Goal: Information Seeking & Learning: Learn about a topic

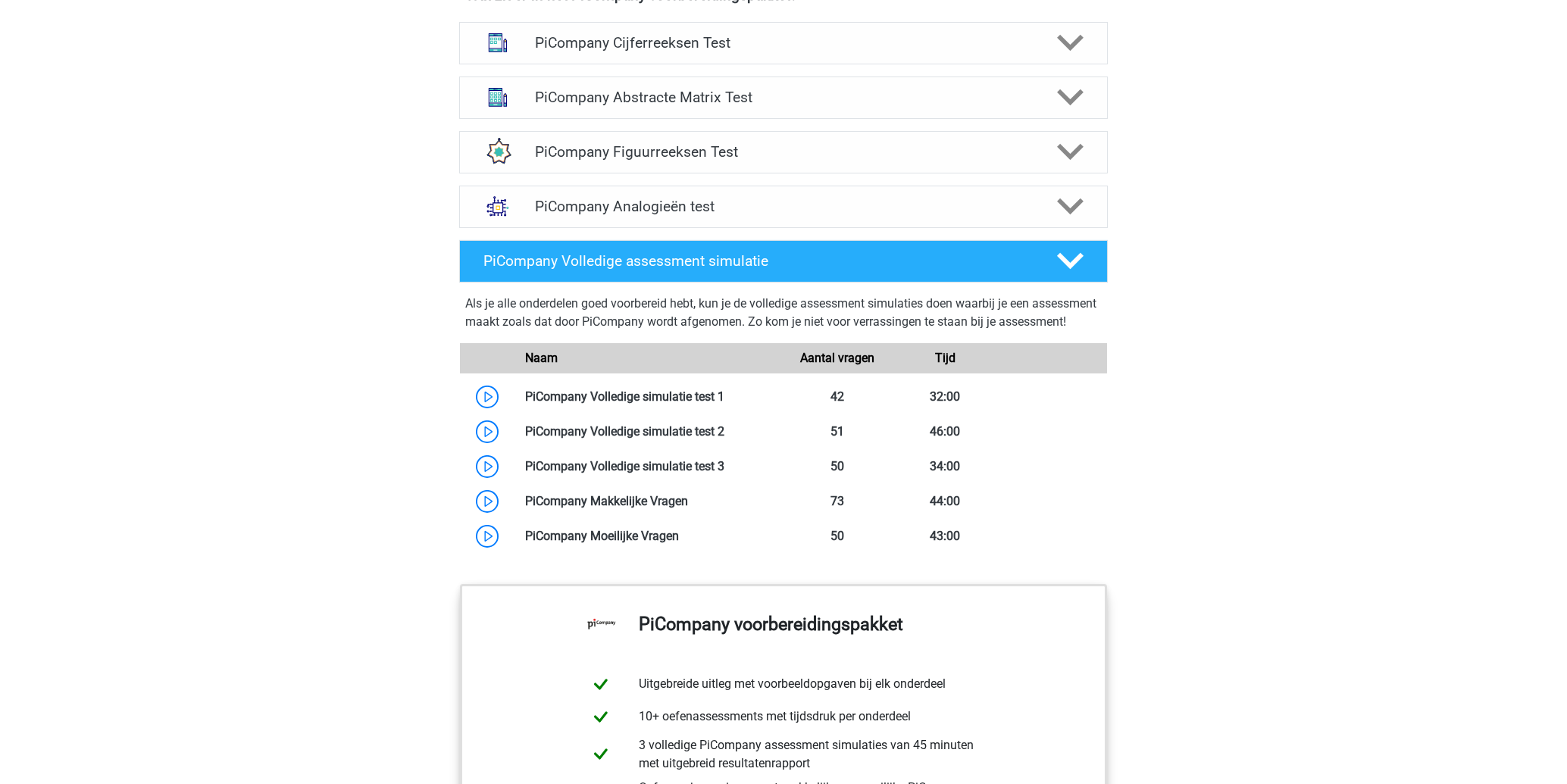
scroll to position [837, 0]
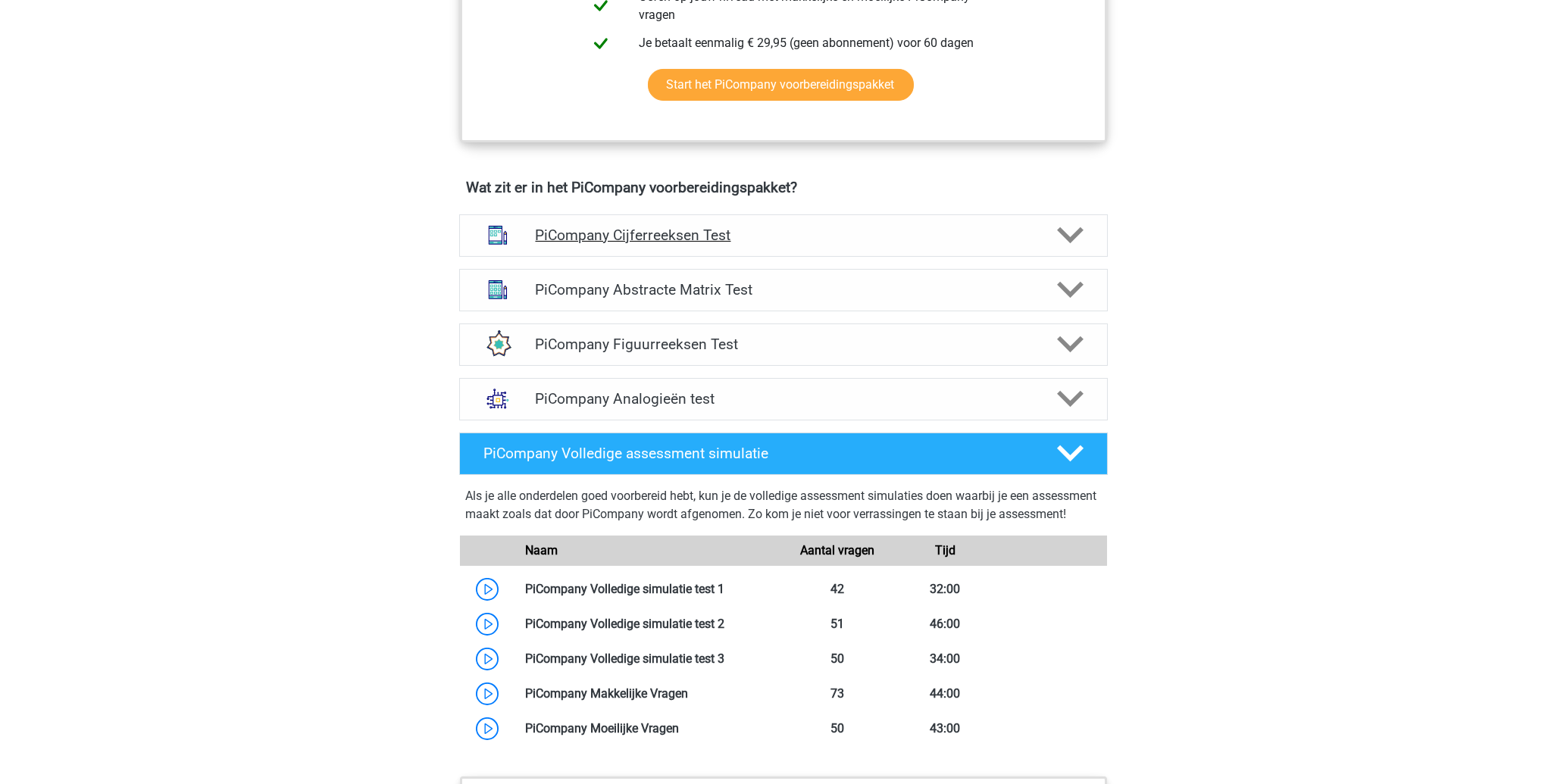
click at [662, 244] on h4 "PiCompany Cijferreeksen Test" at bounding box center [783, 235] width 496 height 17
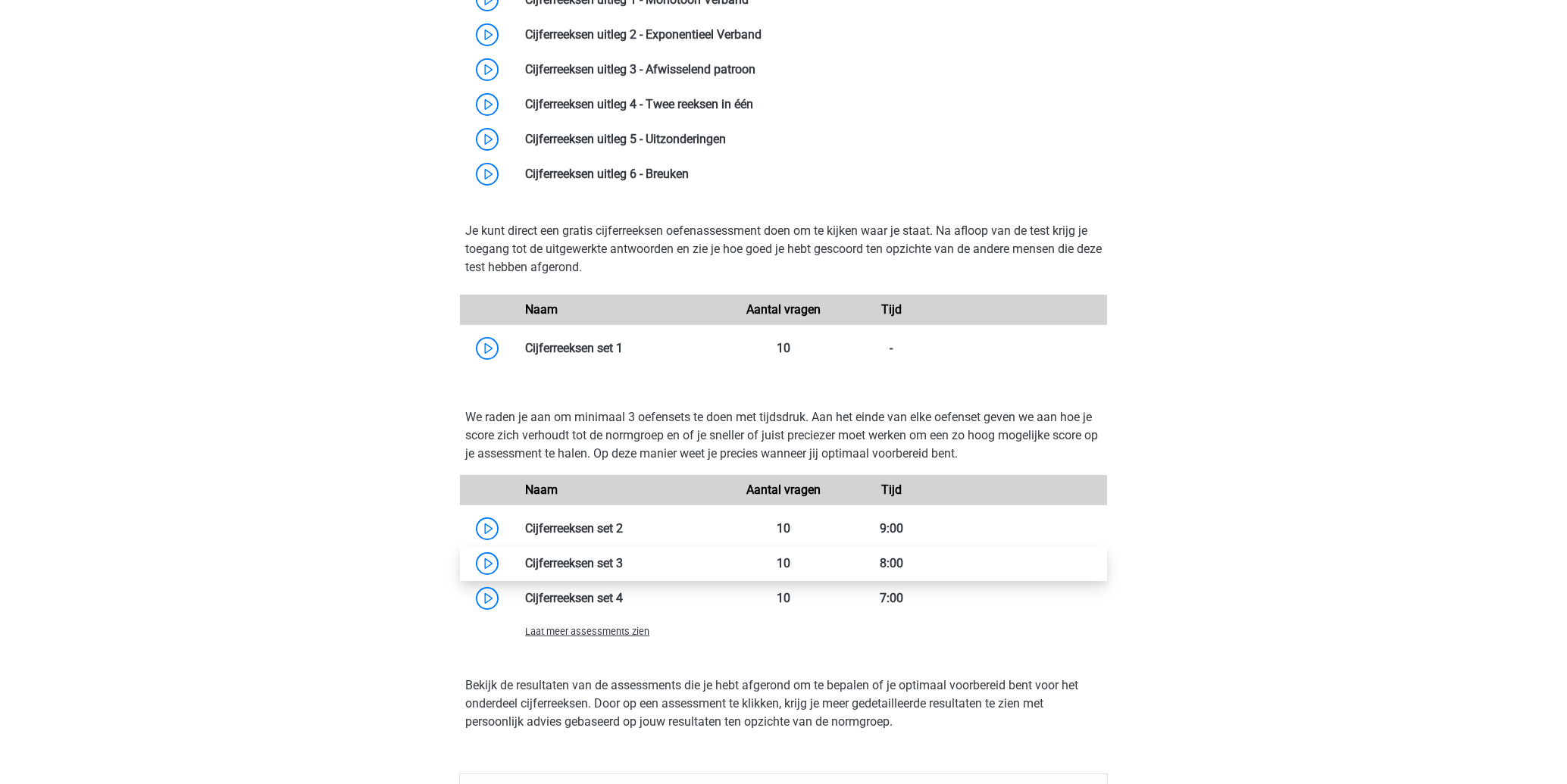
scroll to position [1323, 0]
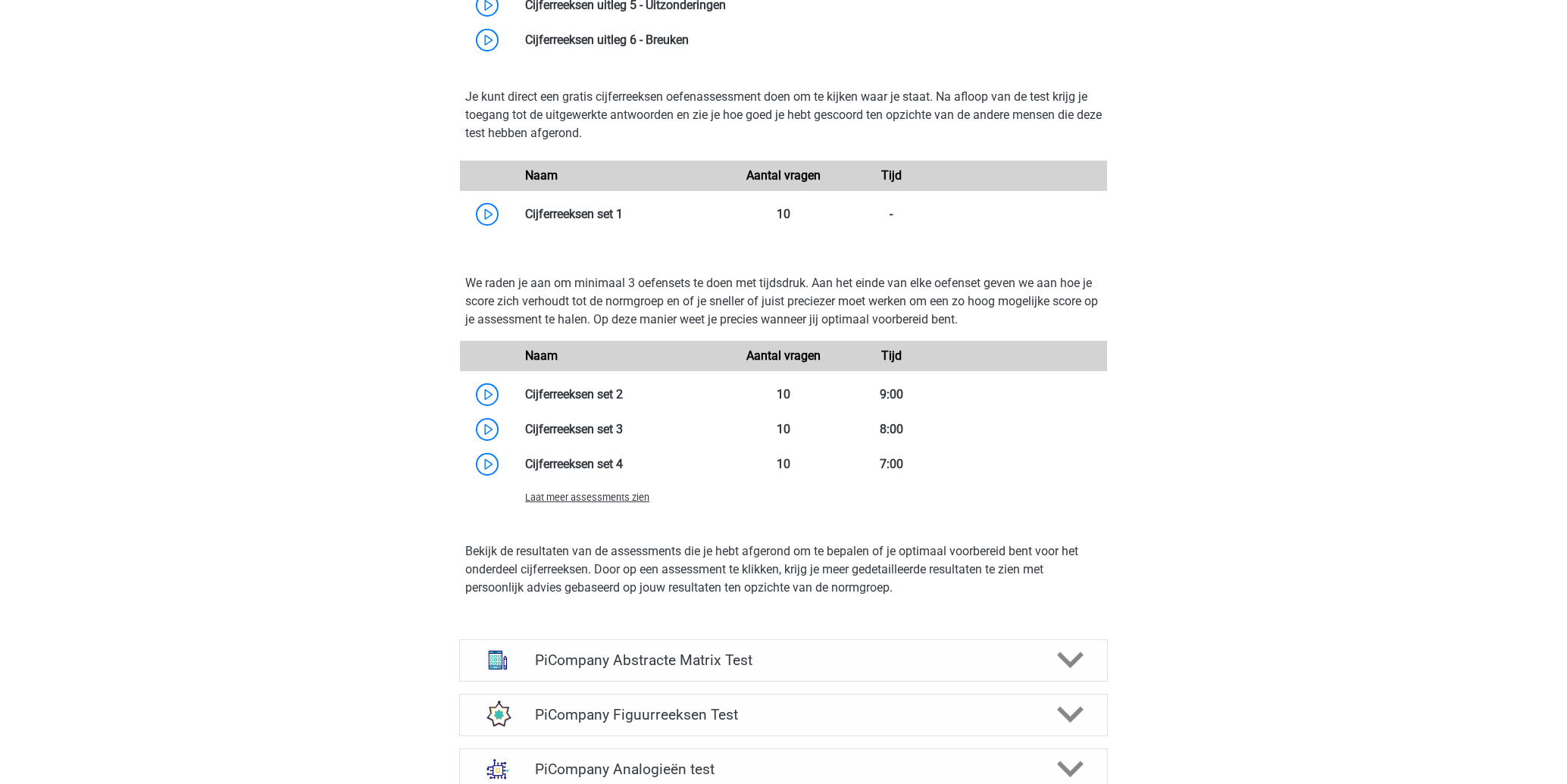
click at [589, 503] on span "Laat meer assessments zien" at bounding box center [587, 497] width 124 height 12
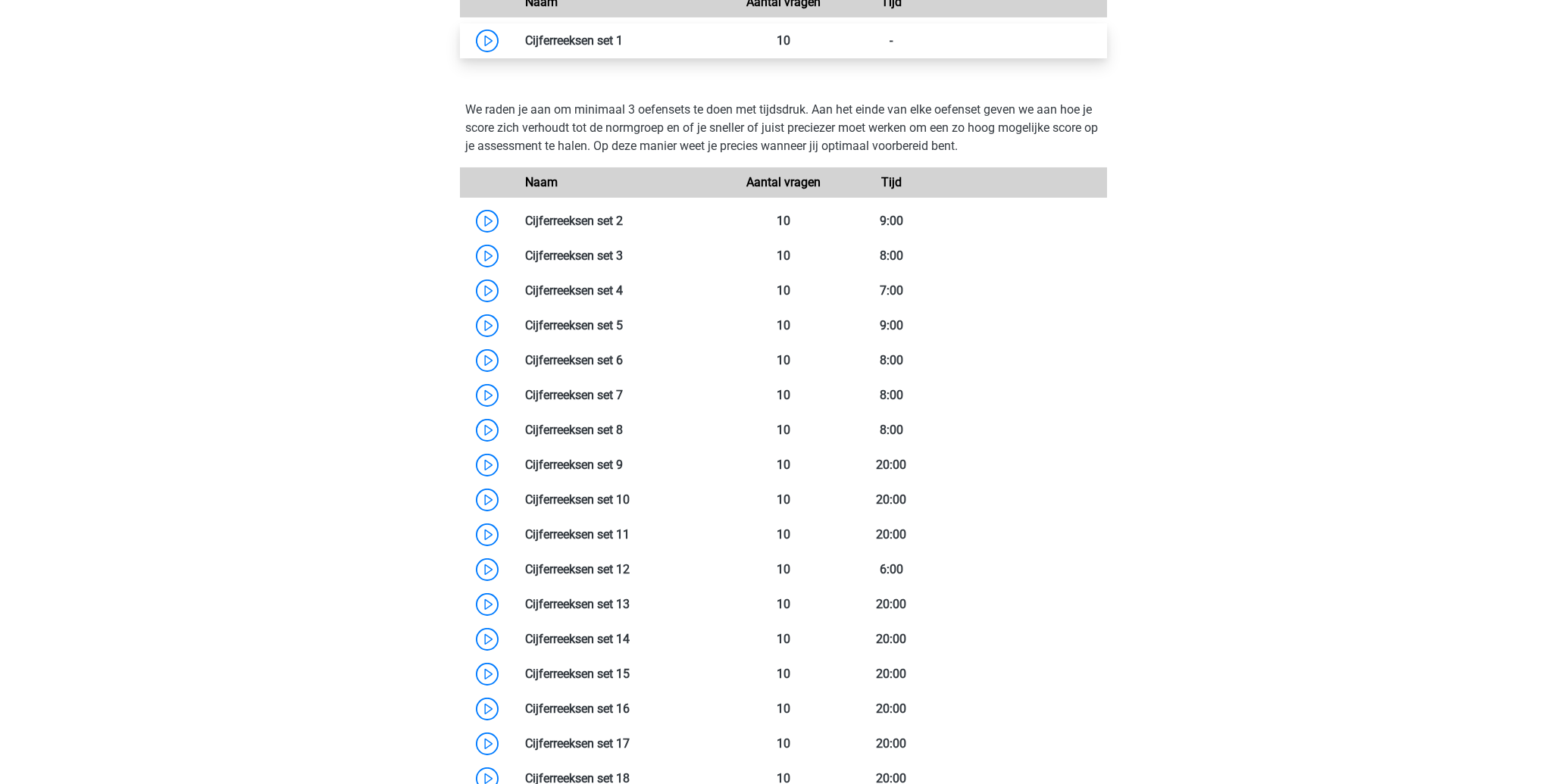
scroll to position [1542, 0]
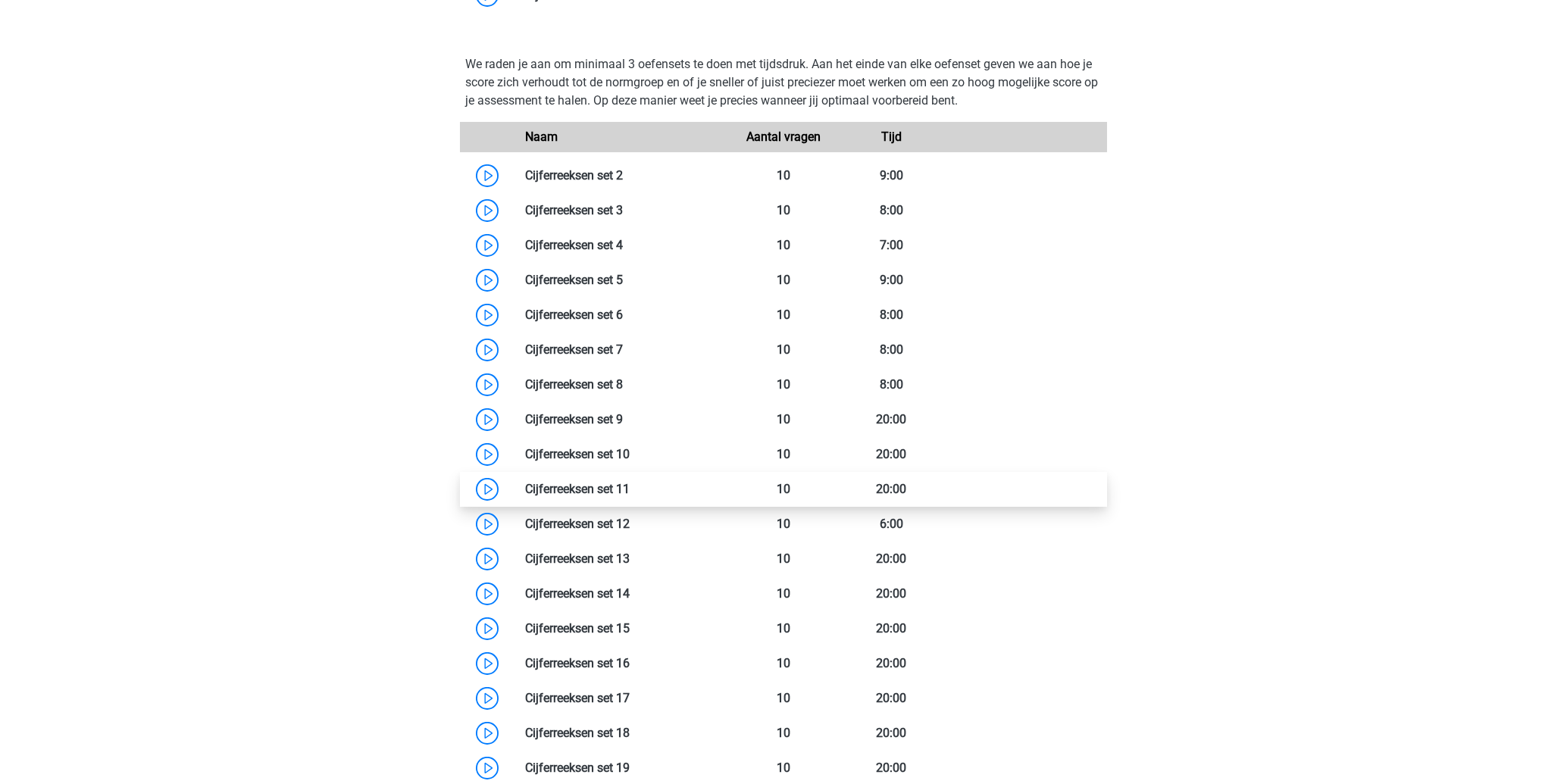
click at [629, 490] on link at bounding box center [629, 489] width 0 height 15
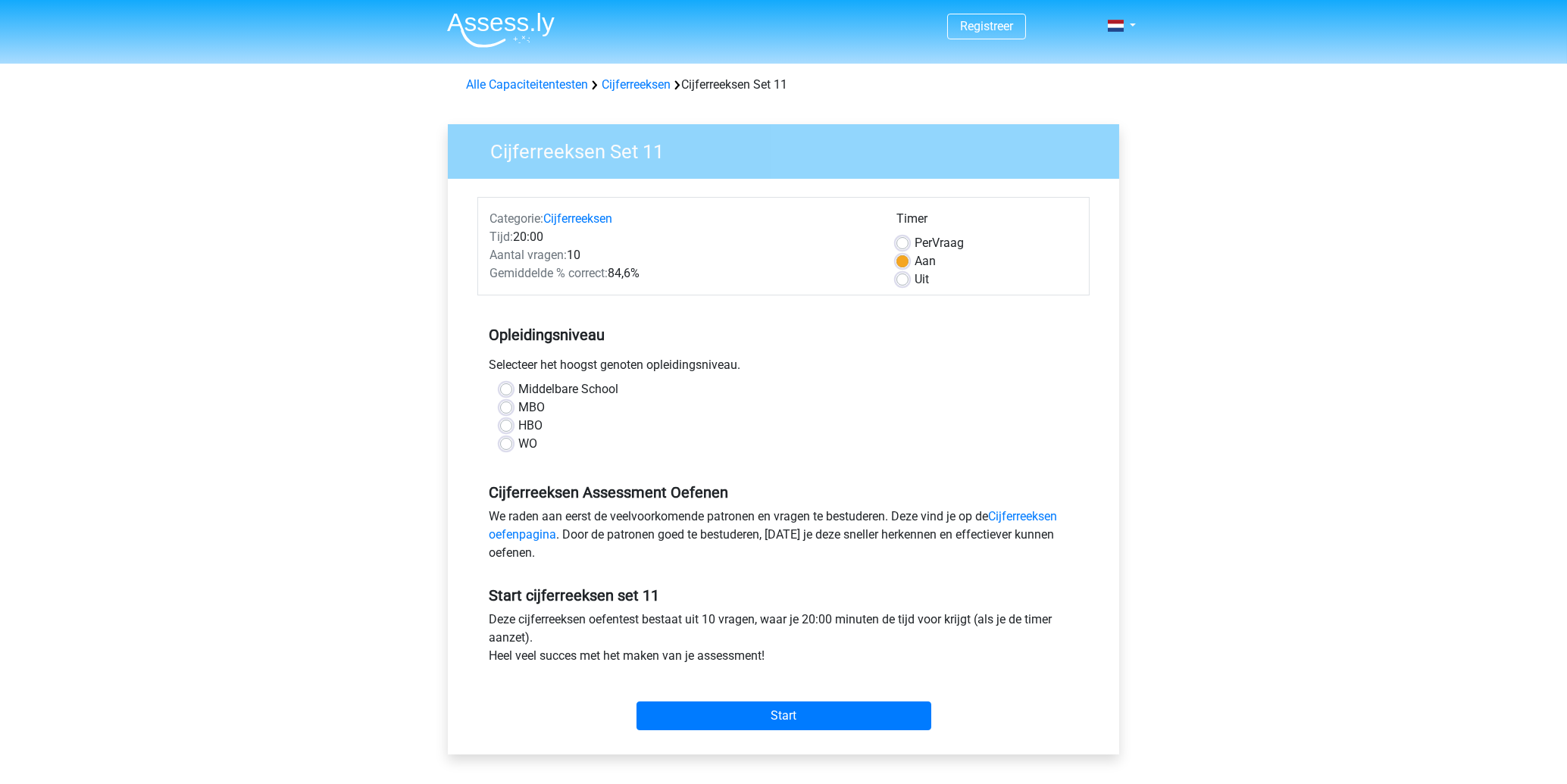
click at [516, 444] on div "WO" at bounding box center [784, 444] width 567 height 18
click at [514, 445] on div "WO" at bounding box center [784, 444] width 567 height 18
click at [519, 445] on label "WO" at bounding box center [528, 444] width 19 height 18
click at [502, 445] on input "WO" at bounding box center [506, 442] width 12 height 15
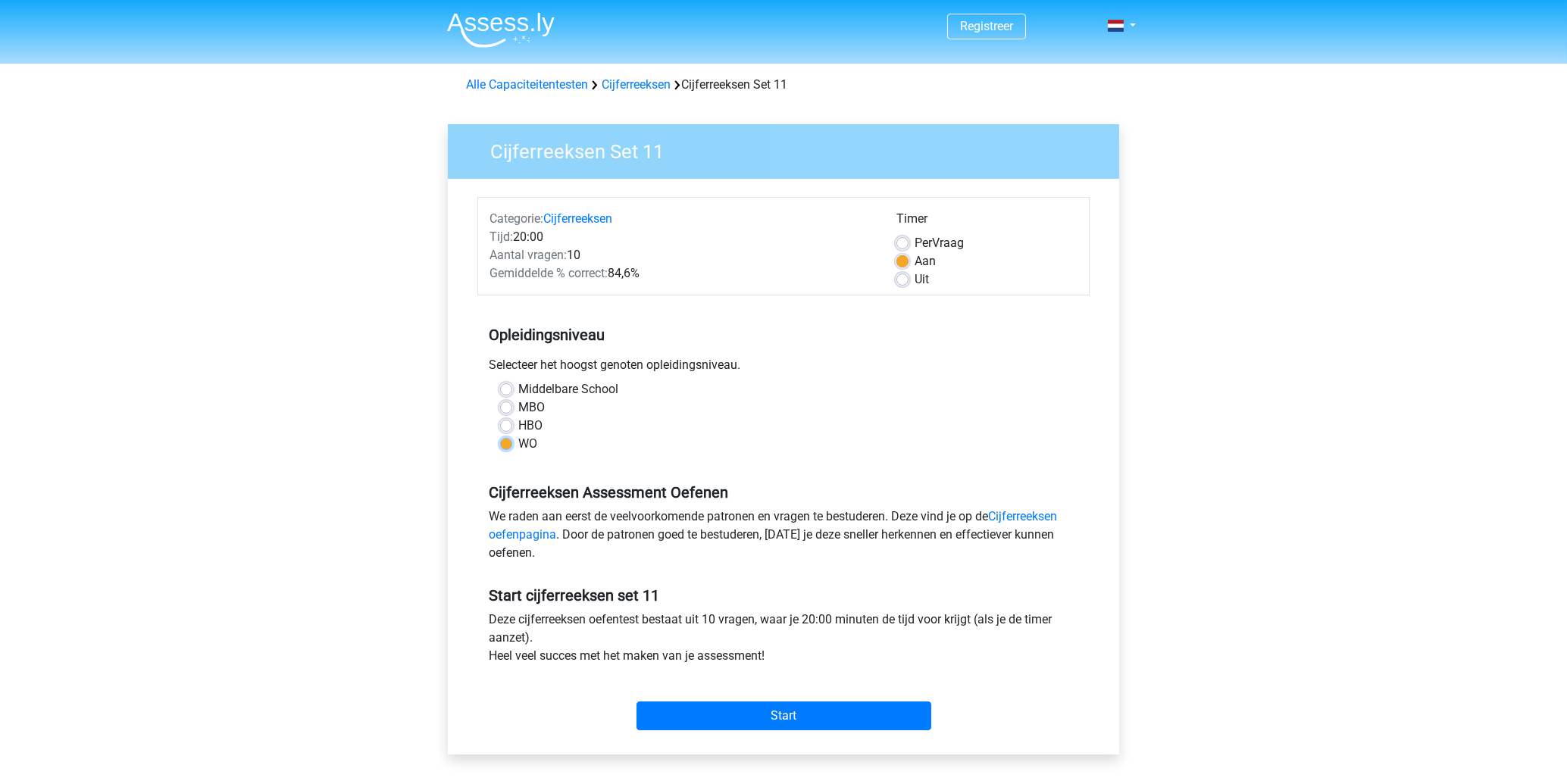
radio input "true"
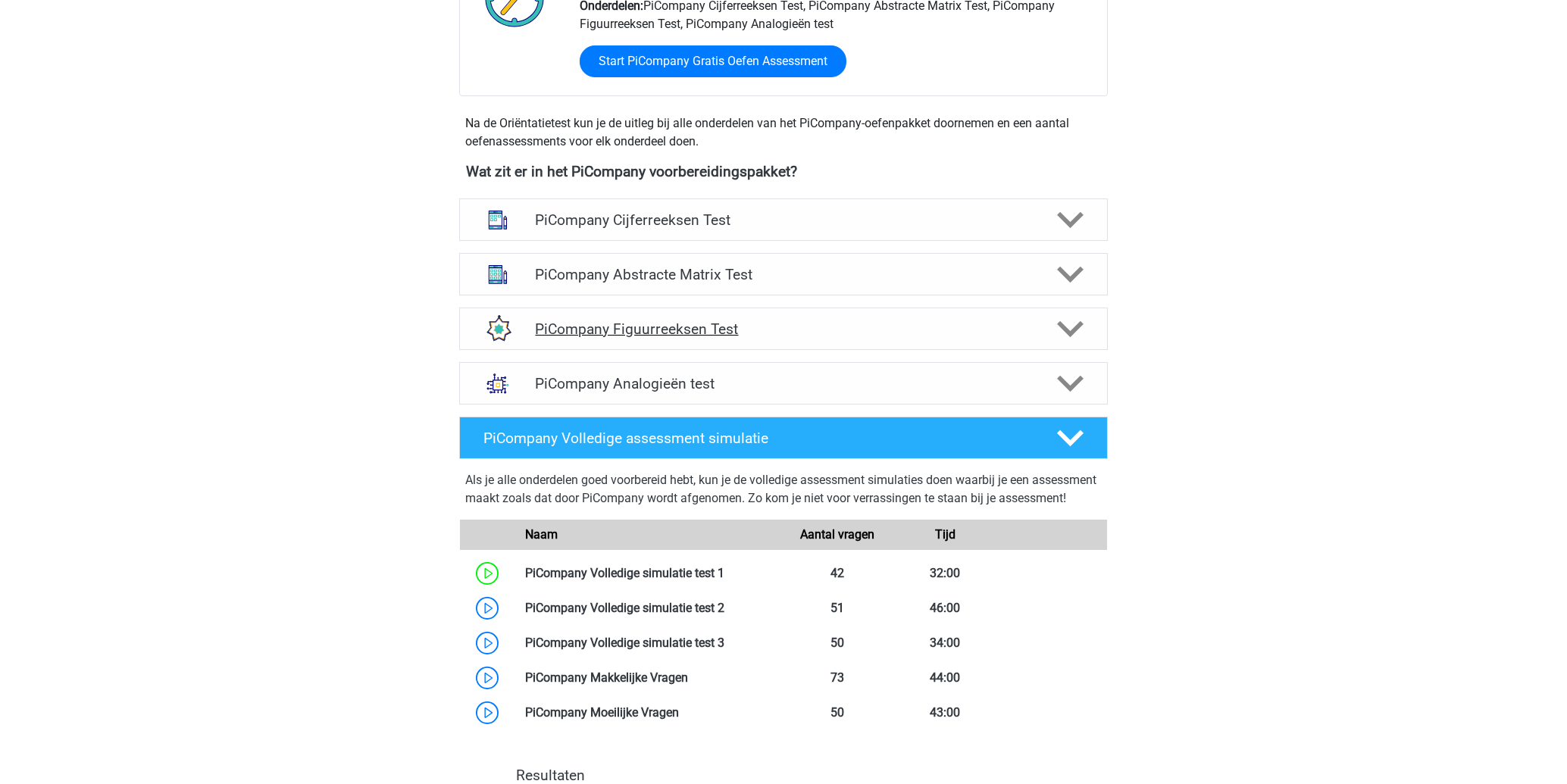
scroll to position [286, 0]
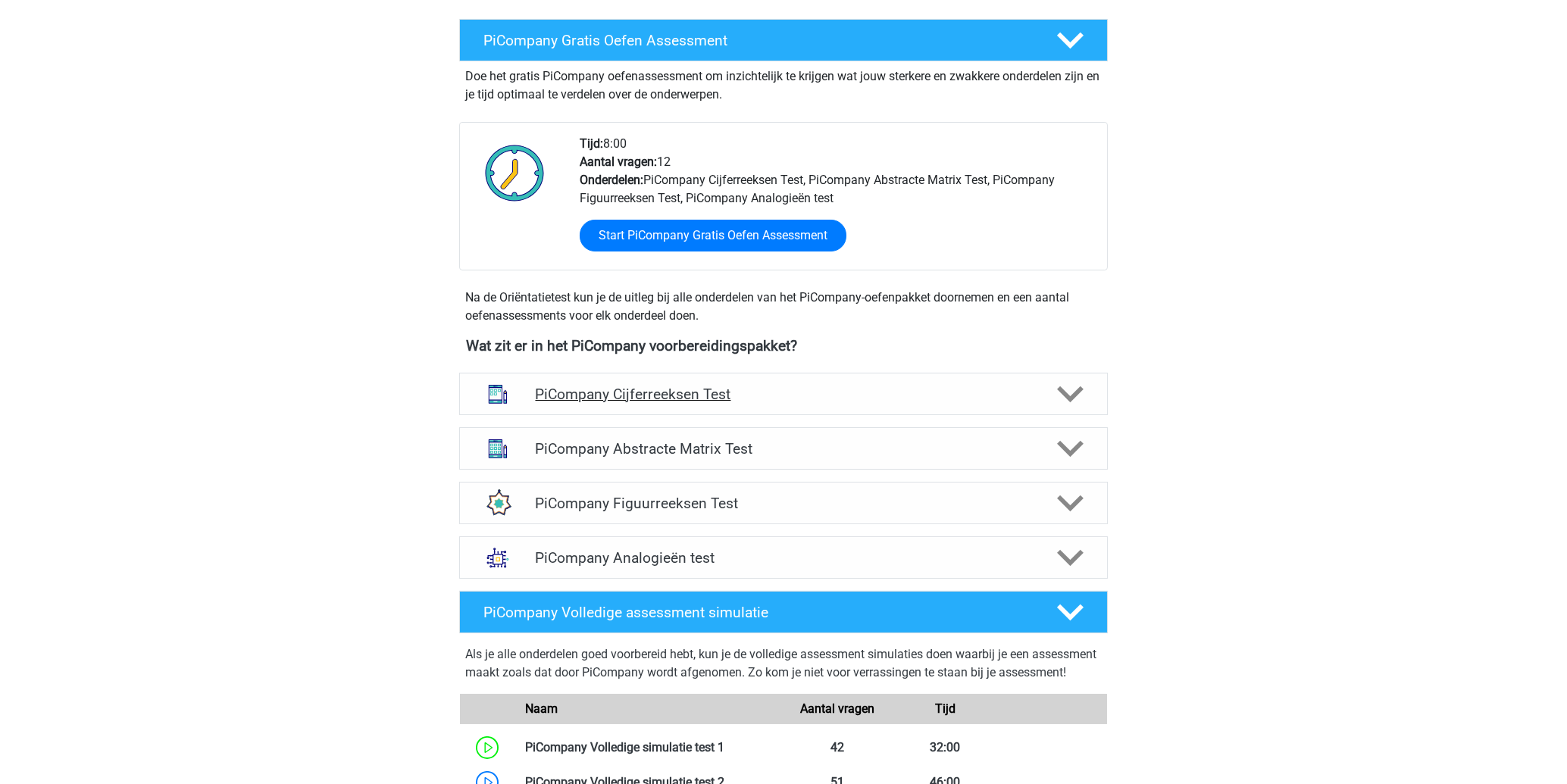
click at [712, 403] on h4 "PiCompany Cijferreeksen Test" at bounding box center [783, 393] width 496 height 17
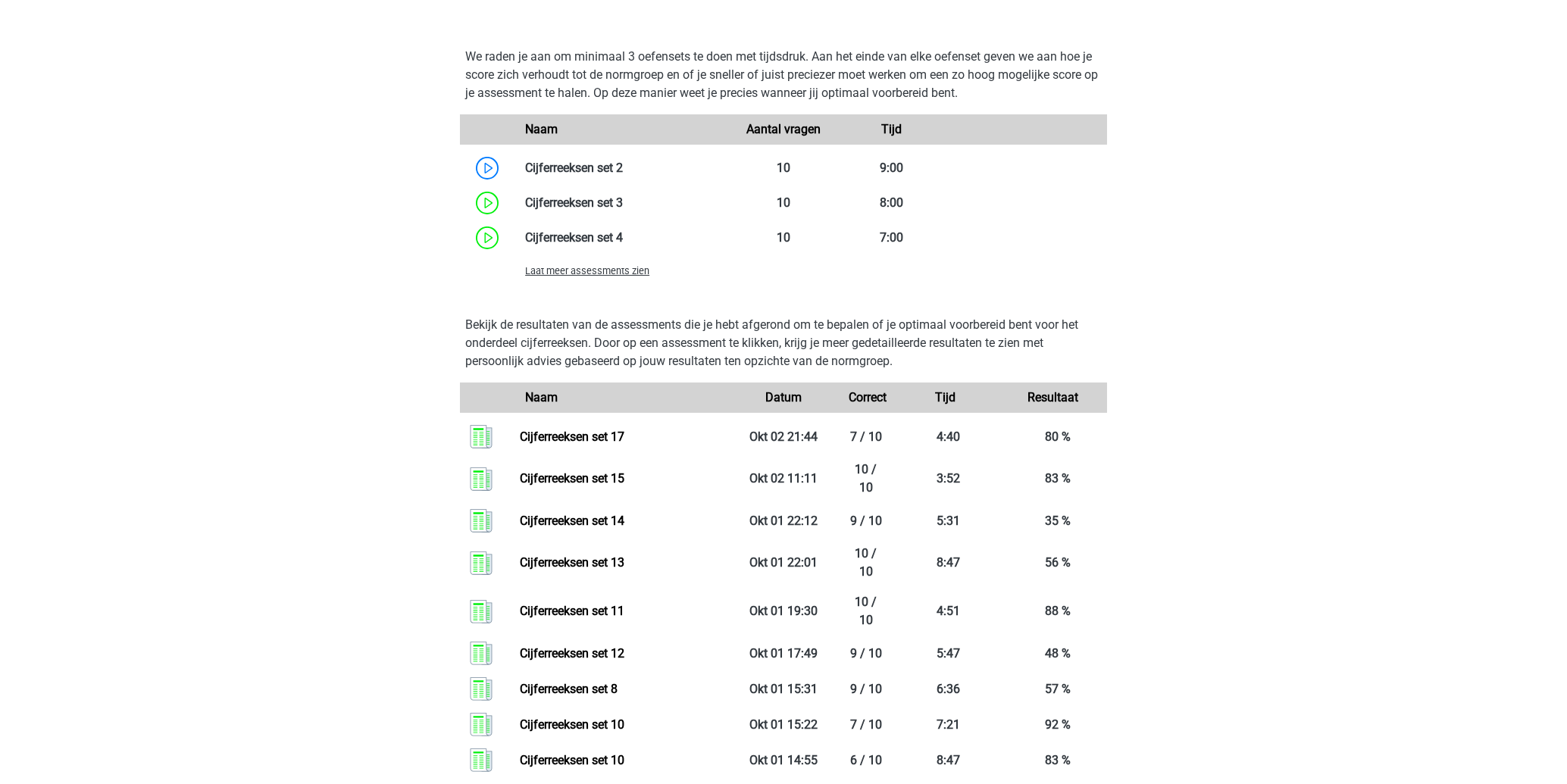
scroll to position [1341, 0]
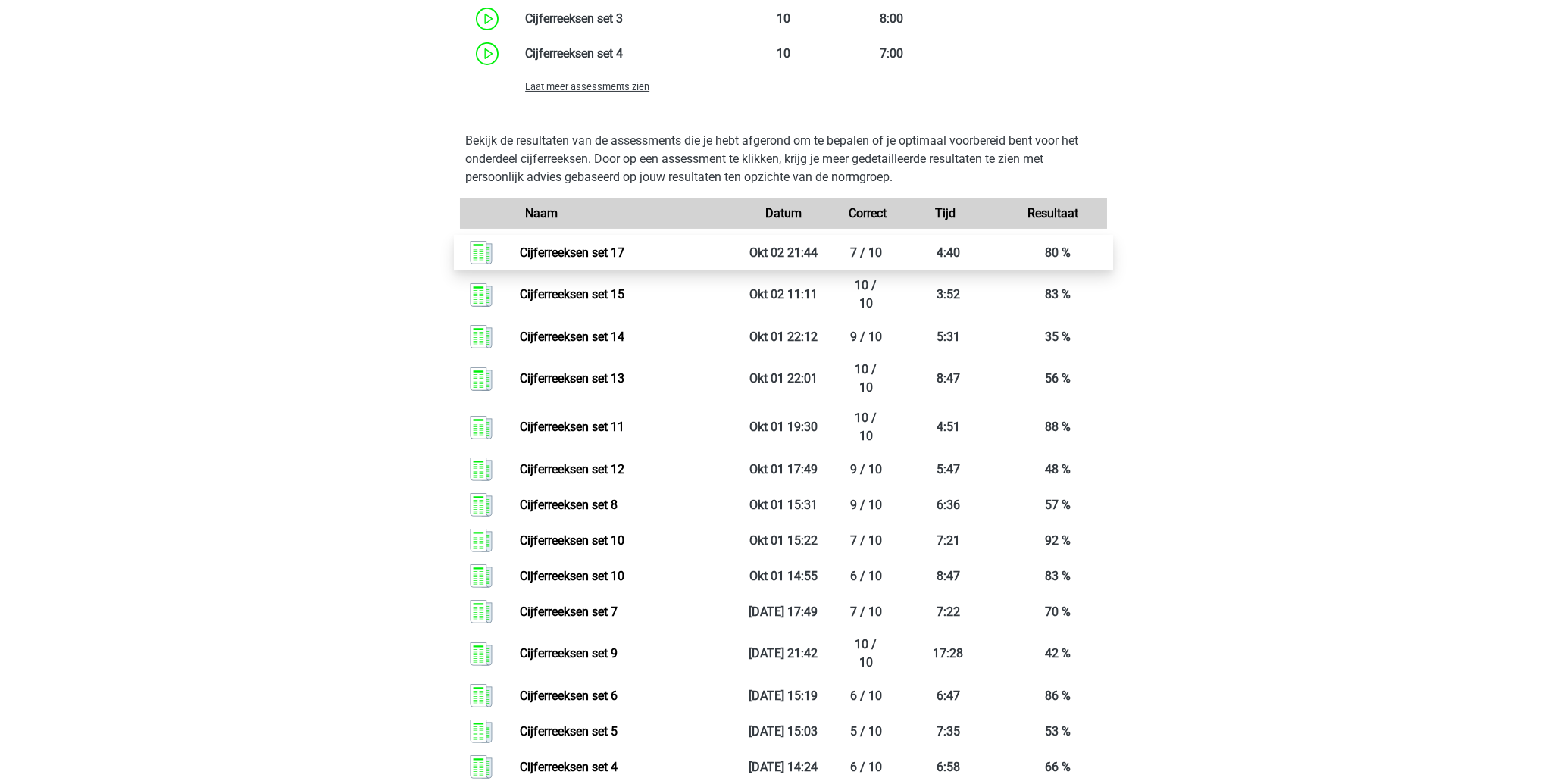
click at [625, 260] on link "Cijferreeksen set 17" at bounding box center [571, 253] width 104 height 15
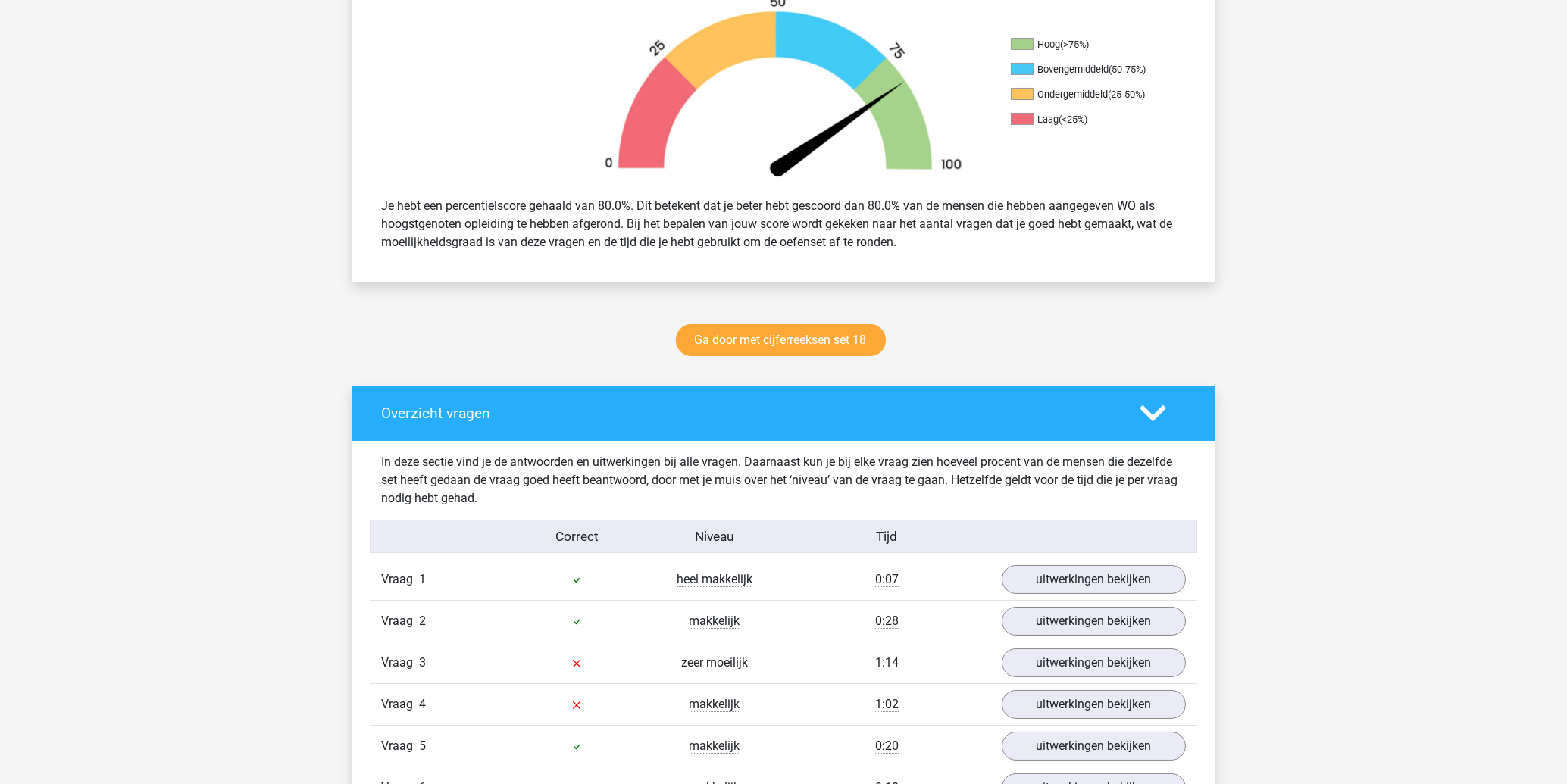
scroll to position [812, 0]
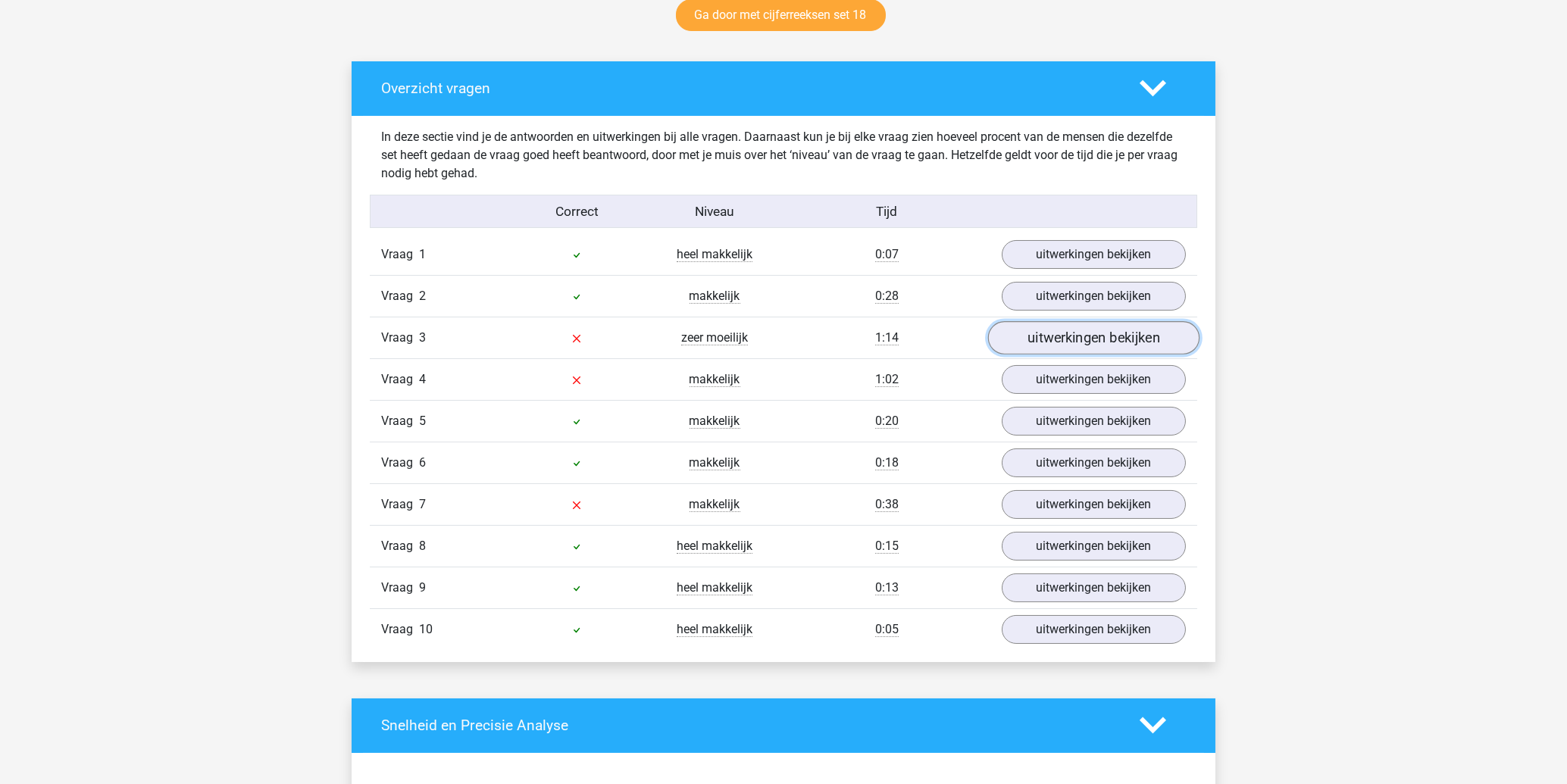
click at [1100, 345] on link "uitwerkingen bekijken" at bounding box center [1094, 337] width 211 height 34
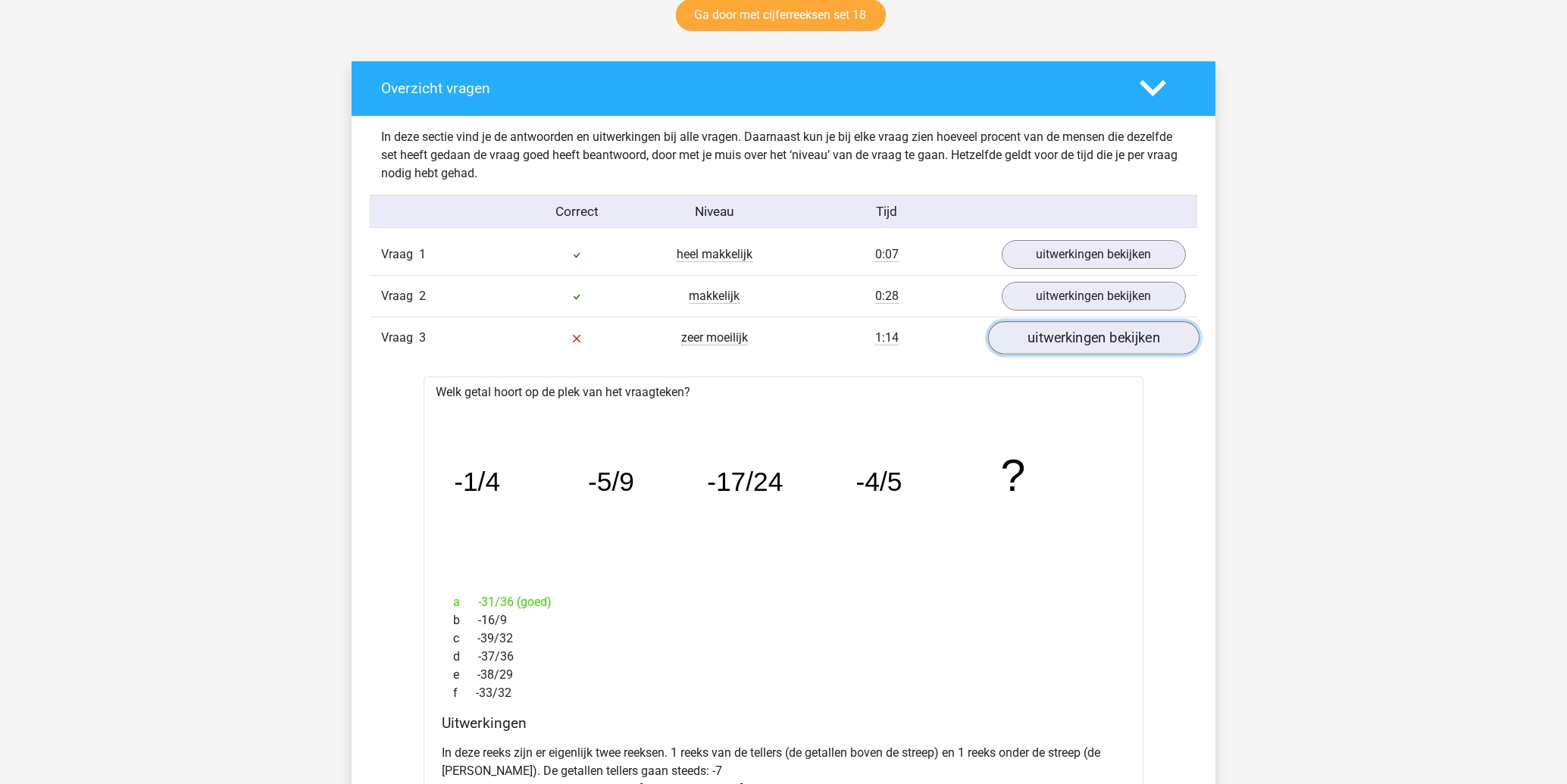
click at [1100, 345] on link "uitwerkingen bekijken" at bounding box center [1094, 337] width 211 height 34
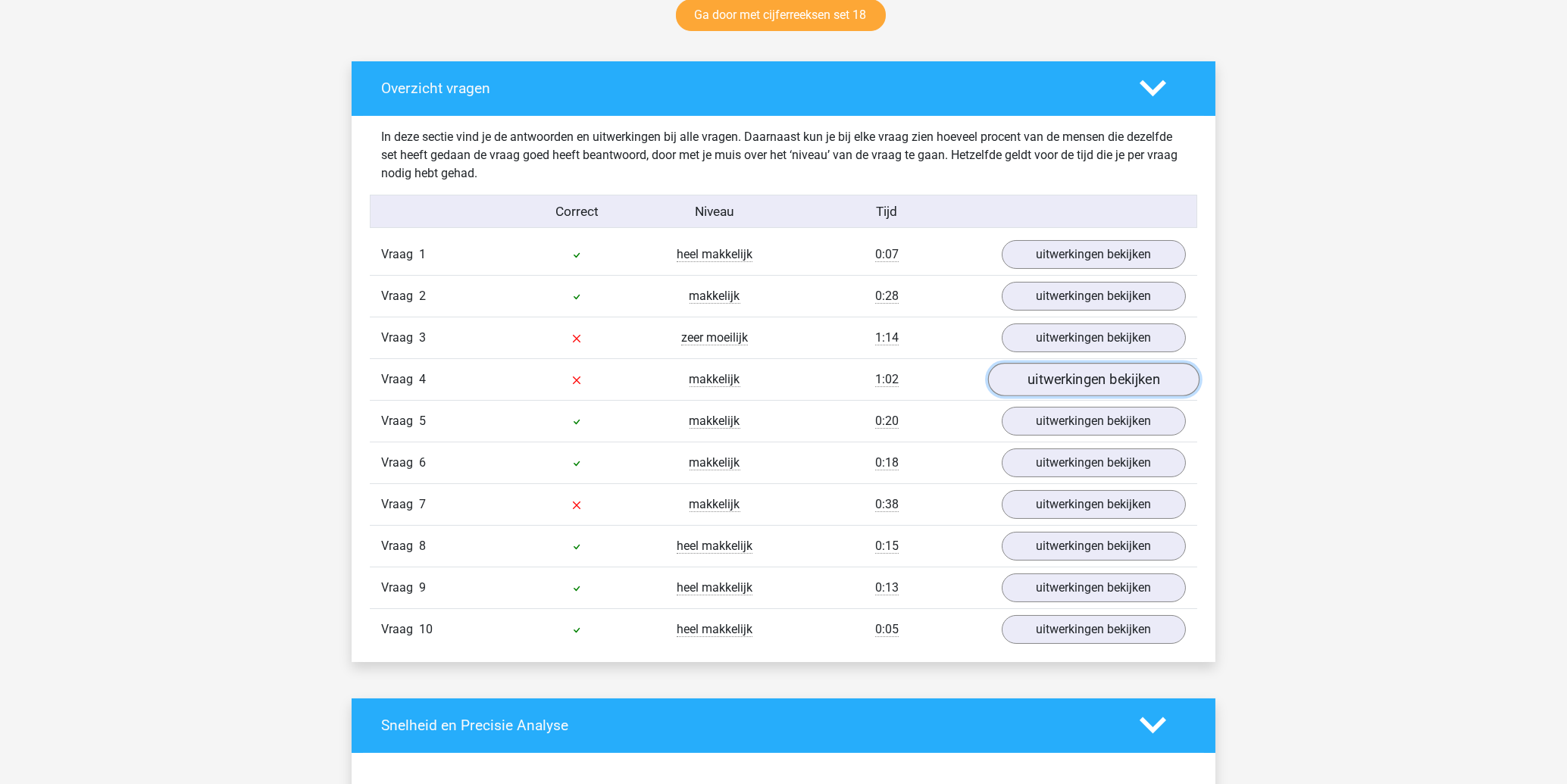
click at [1085, 382] on link "uitwerkingen bekijken" at bounding box center [1094, 379] width 211 height 34
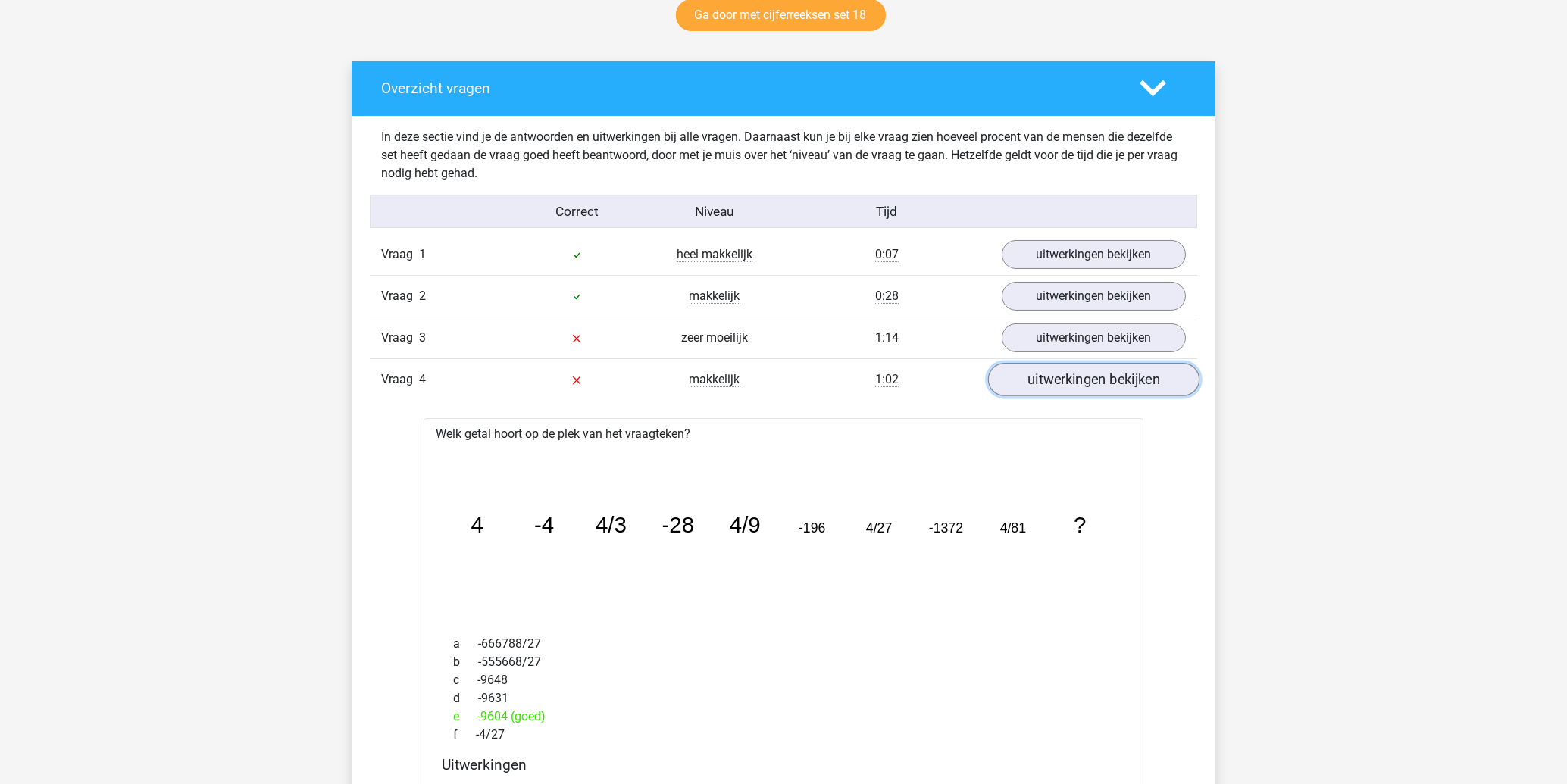
click at [1085, 382] on link "uitwerkingen bekijken" at bounding box center [1094, 379] width 211 height 34
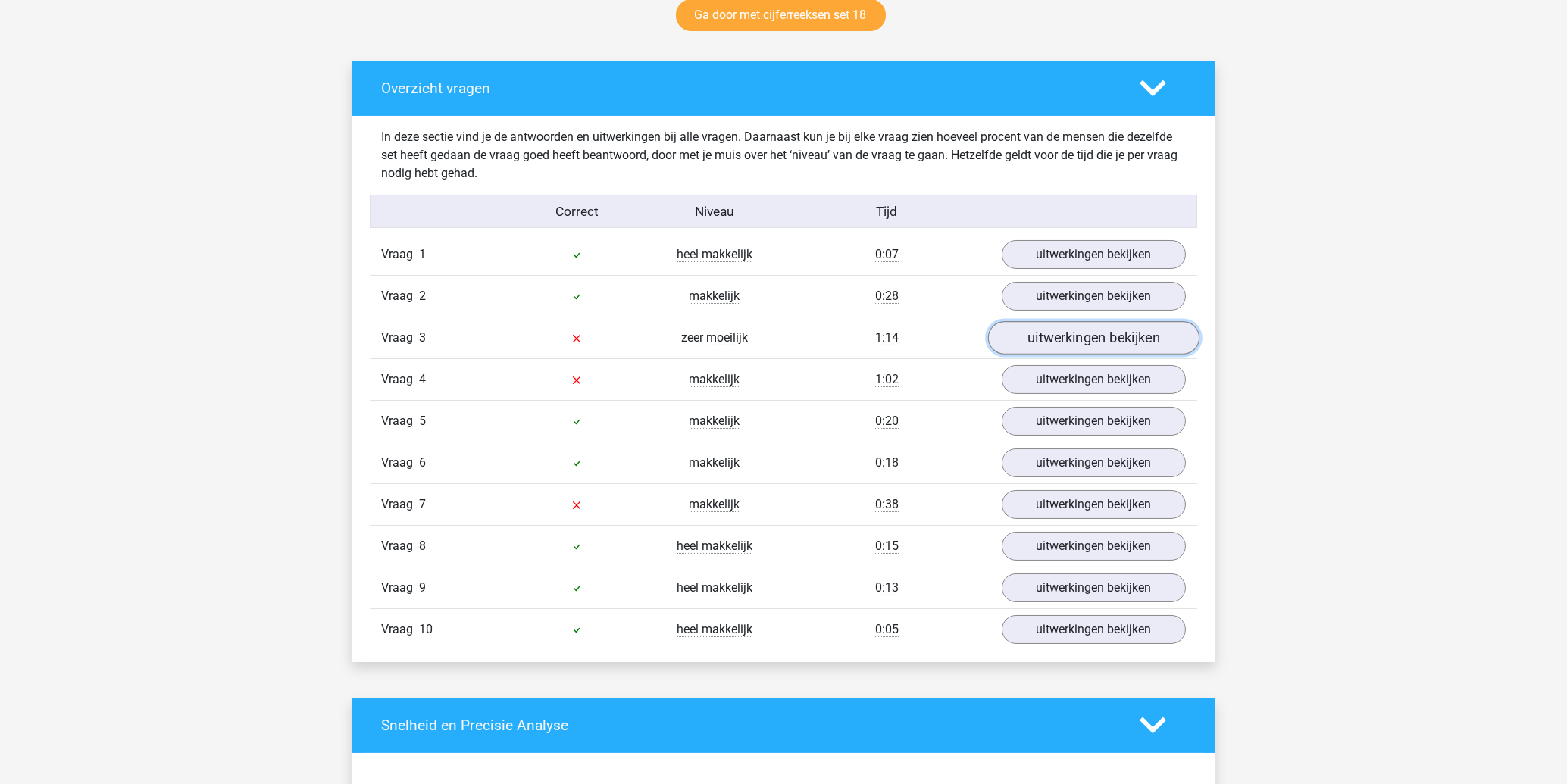
click at [1087, 324] on link "uitwerkingen bekijken" at bounding box center [1094, 337] width 211 height 34
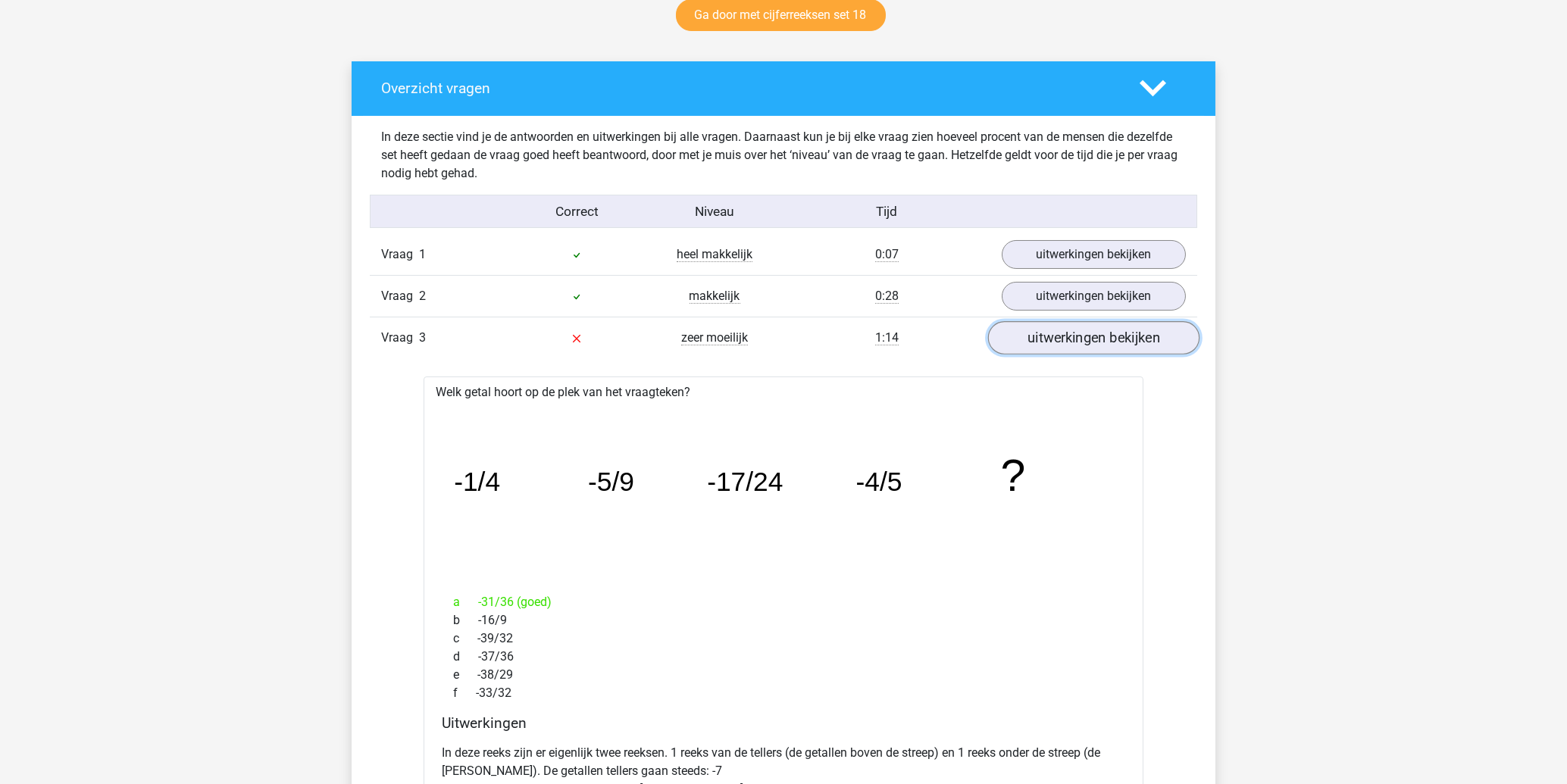
click at [1086, 331] on link "uitwerkingen bekijken" at bounding box center [1094, 337] width 211 height 34
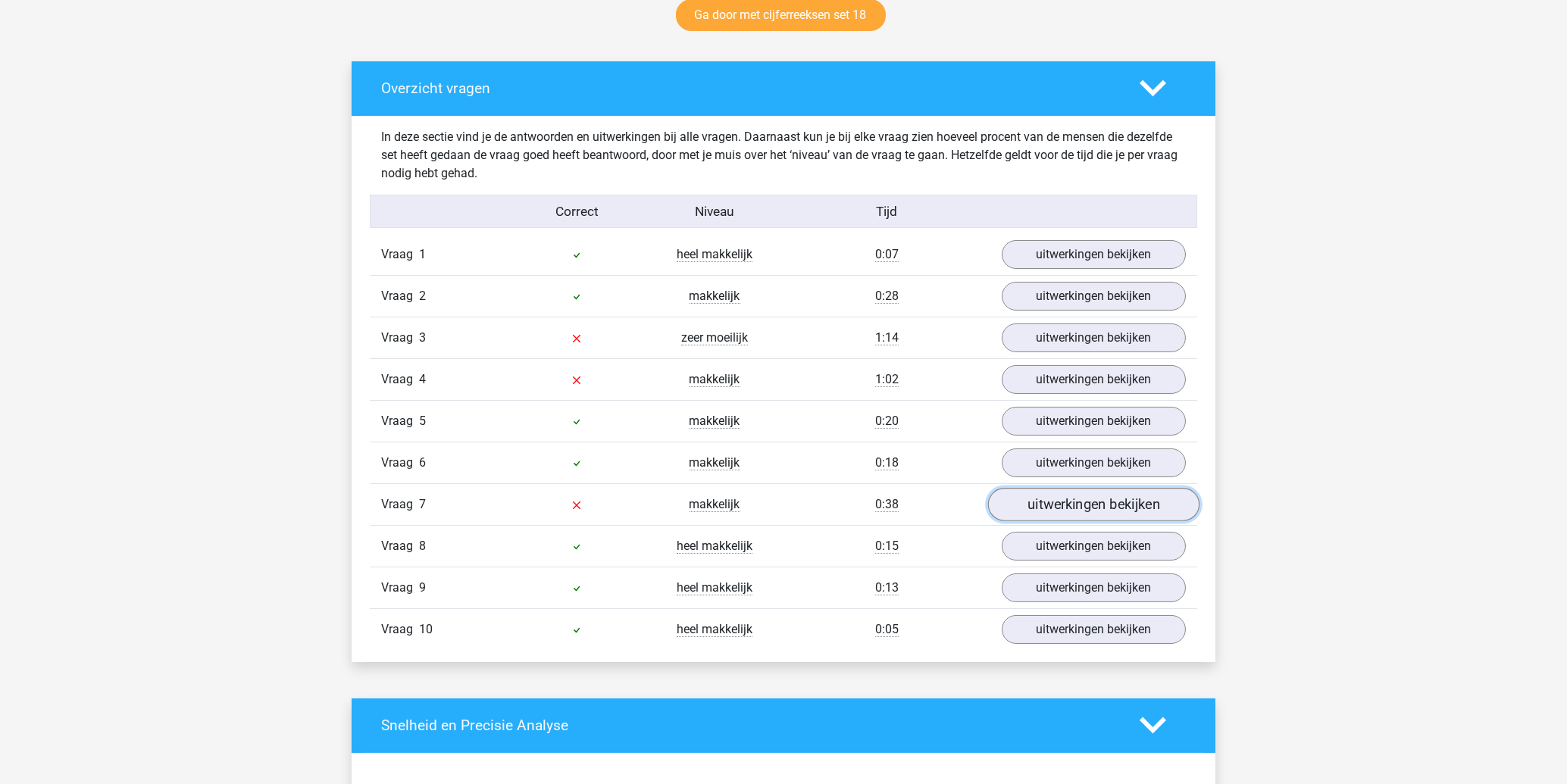
click at [1072, 506] on link "uitwerkingen bekijken" at bounding box center [1094, 504] width 211 height 34
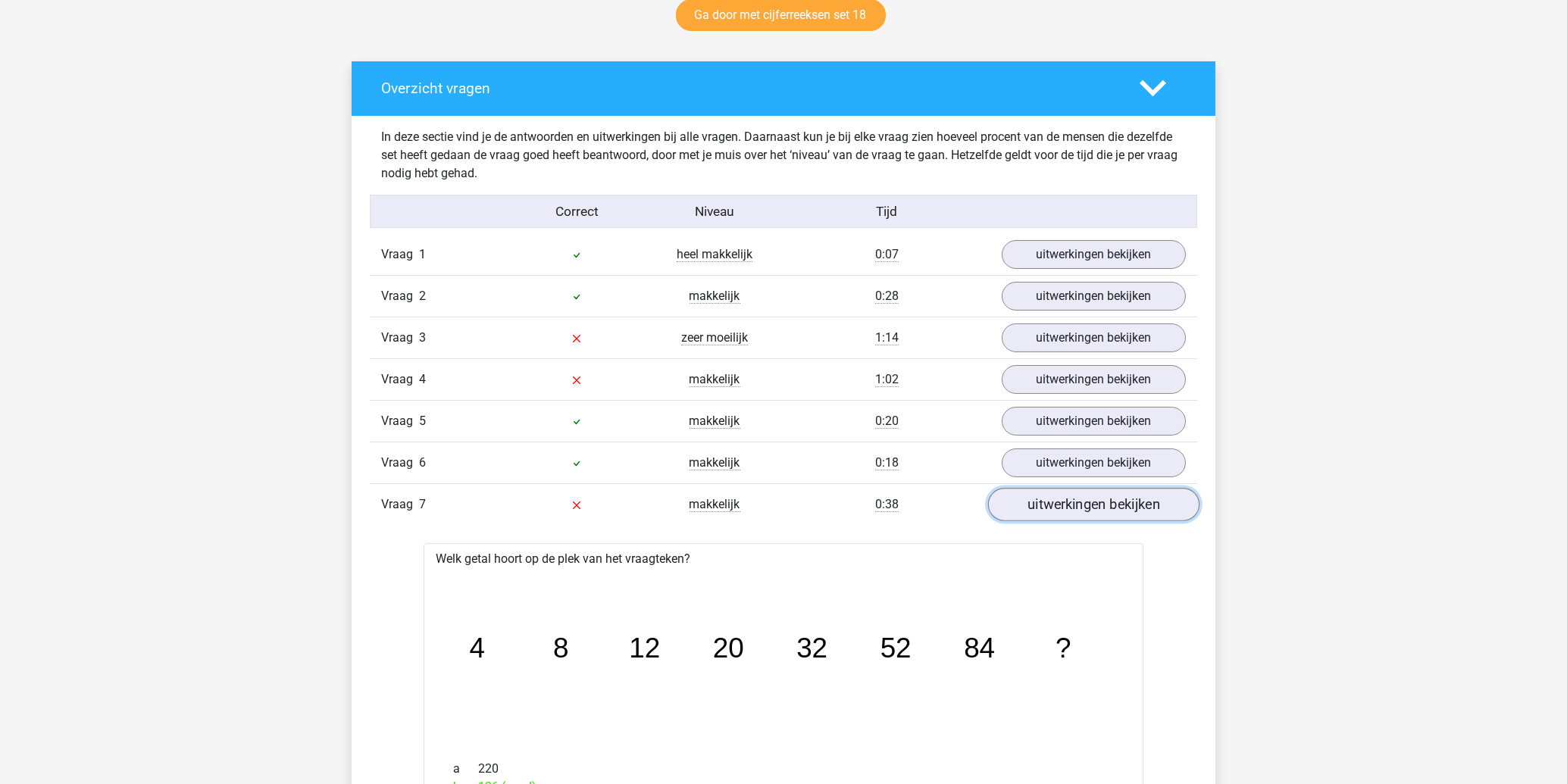
click at [1071, 506] on link "uitwerkingen bekijken" at bounding box center [1094, 504] width 211 height 34
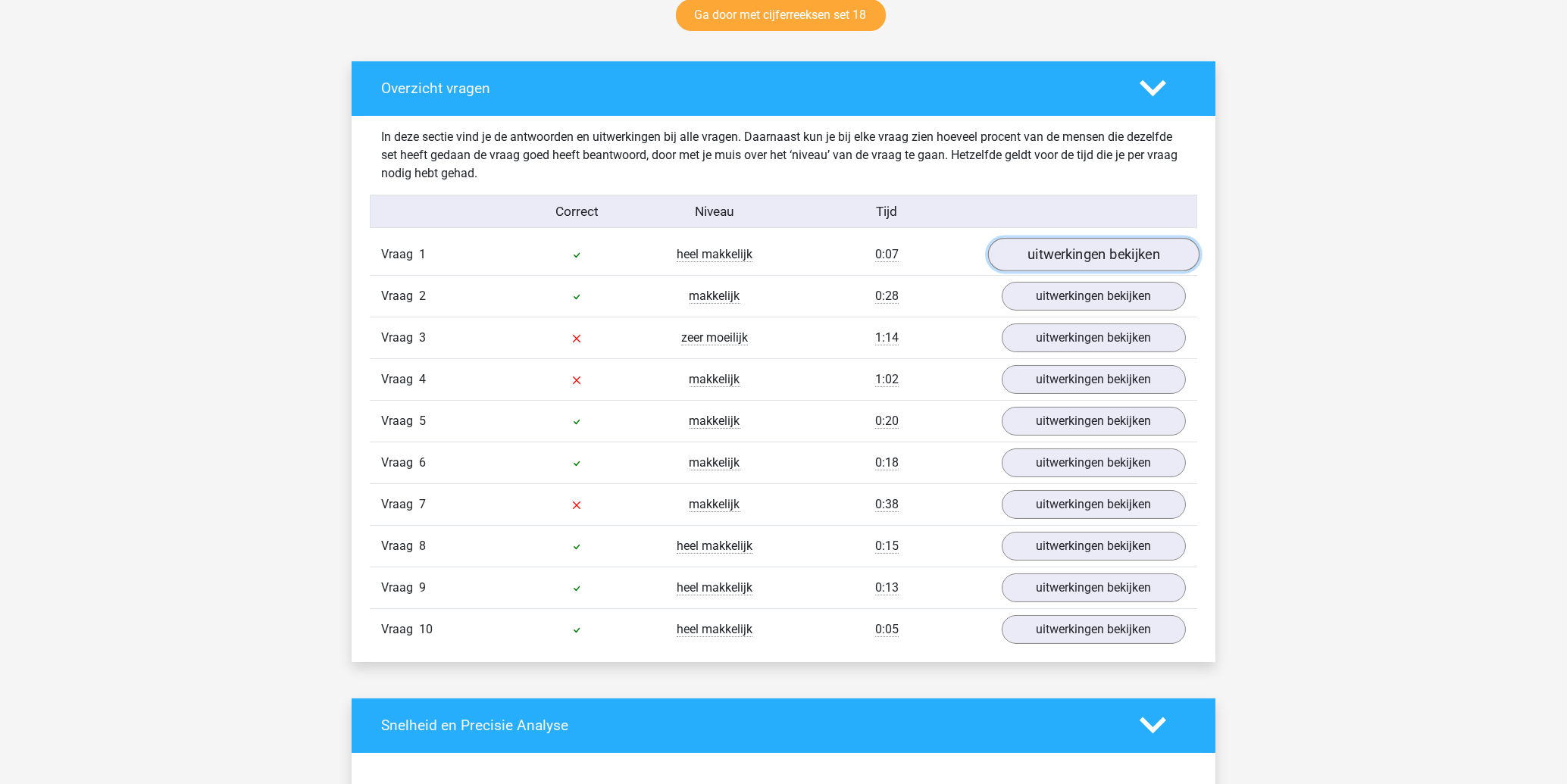
click at [1093, 247] on link "uitwerkingen bekijken" at bounding box center [1094, 254] width 211 height 34
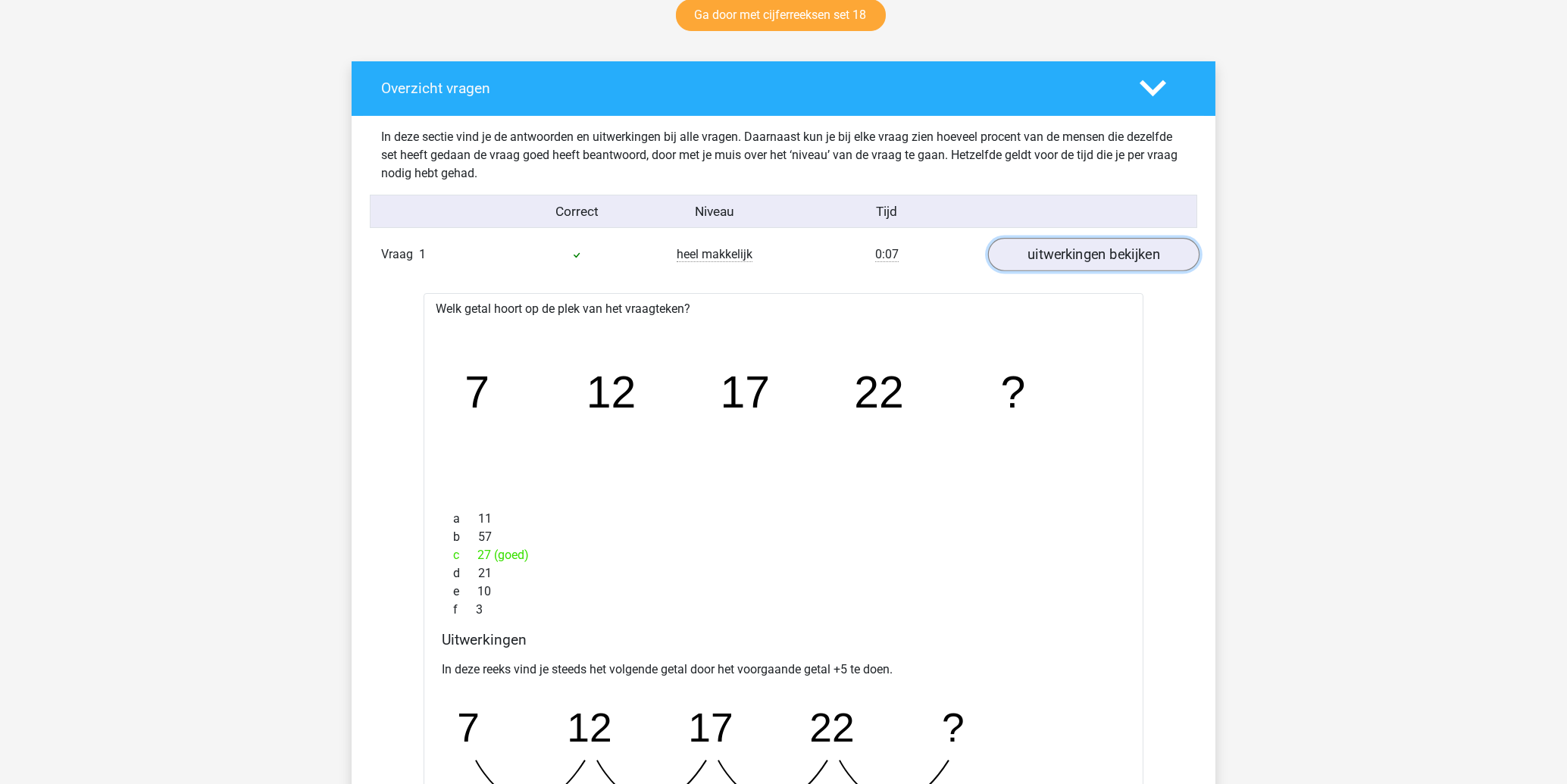
click at [1093, 247] on link "uitwerkingen bekijken" at bounding box center [1094, 254] width 211 height 34
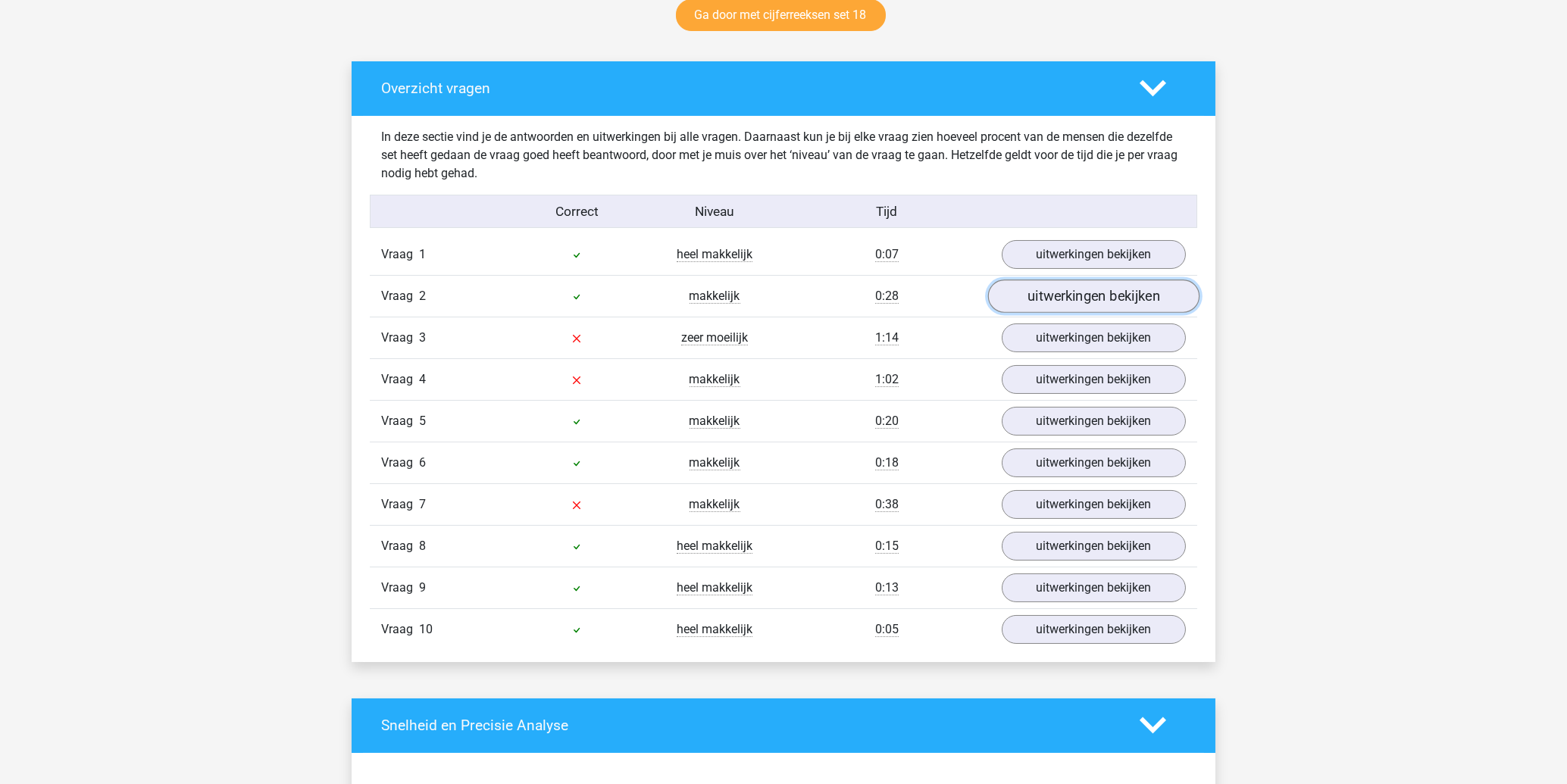
click at [1081, 305] on link "uitwerkingen bekijken" at bounding box center [1094, 295] width 211 height 34
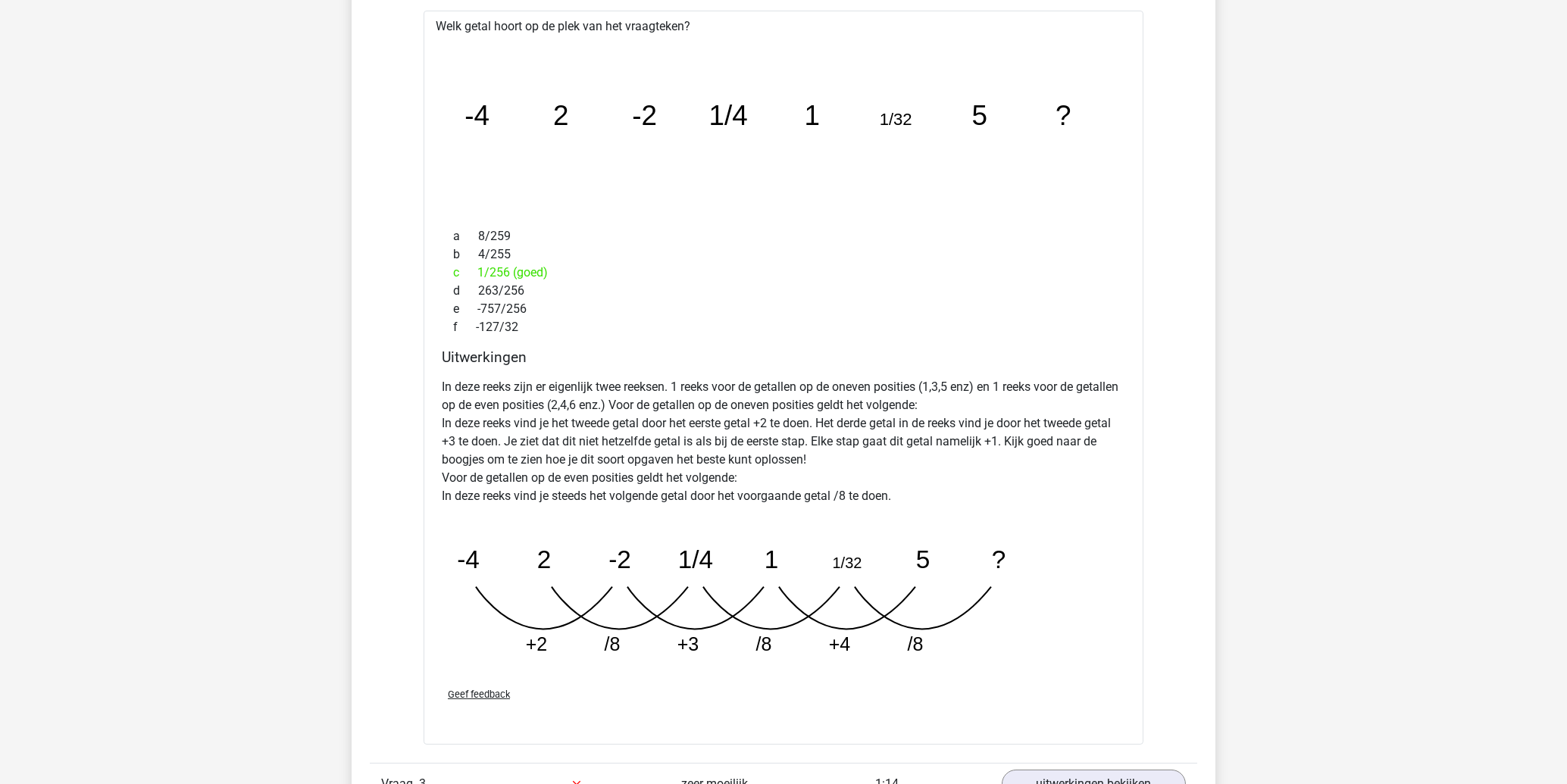
scroll to position [731, 0]
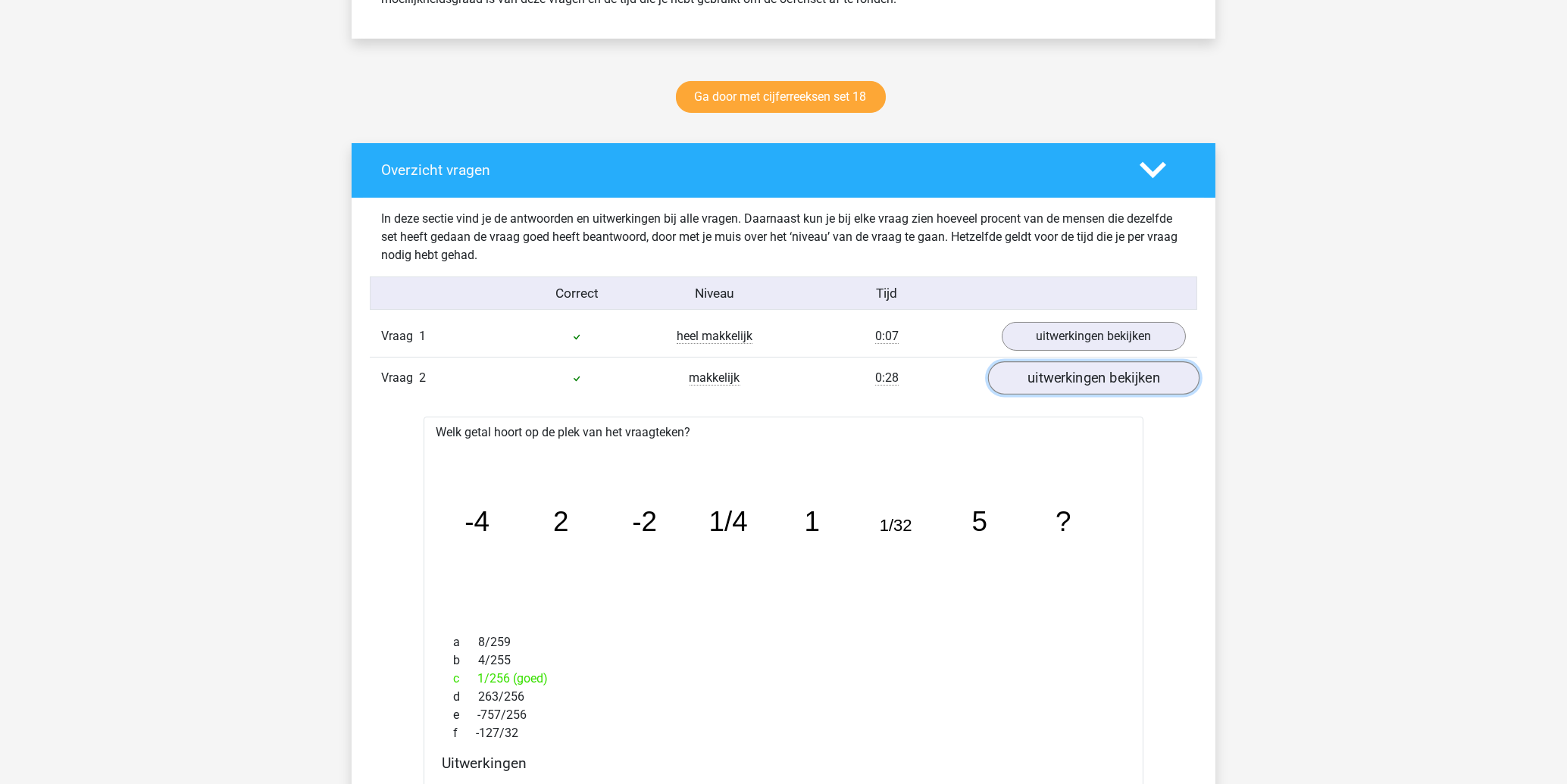
click at [1043, 373] on link "uitwerkingen bekijken" at bounding box center [1094, 378] width 211 height 34
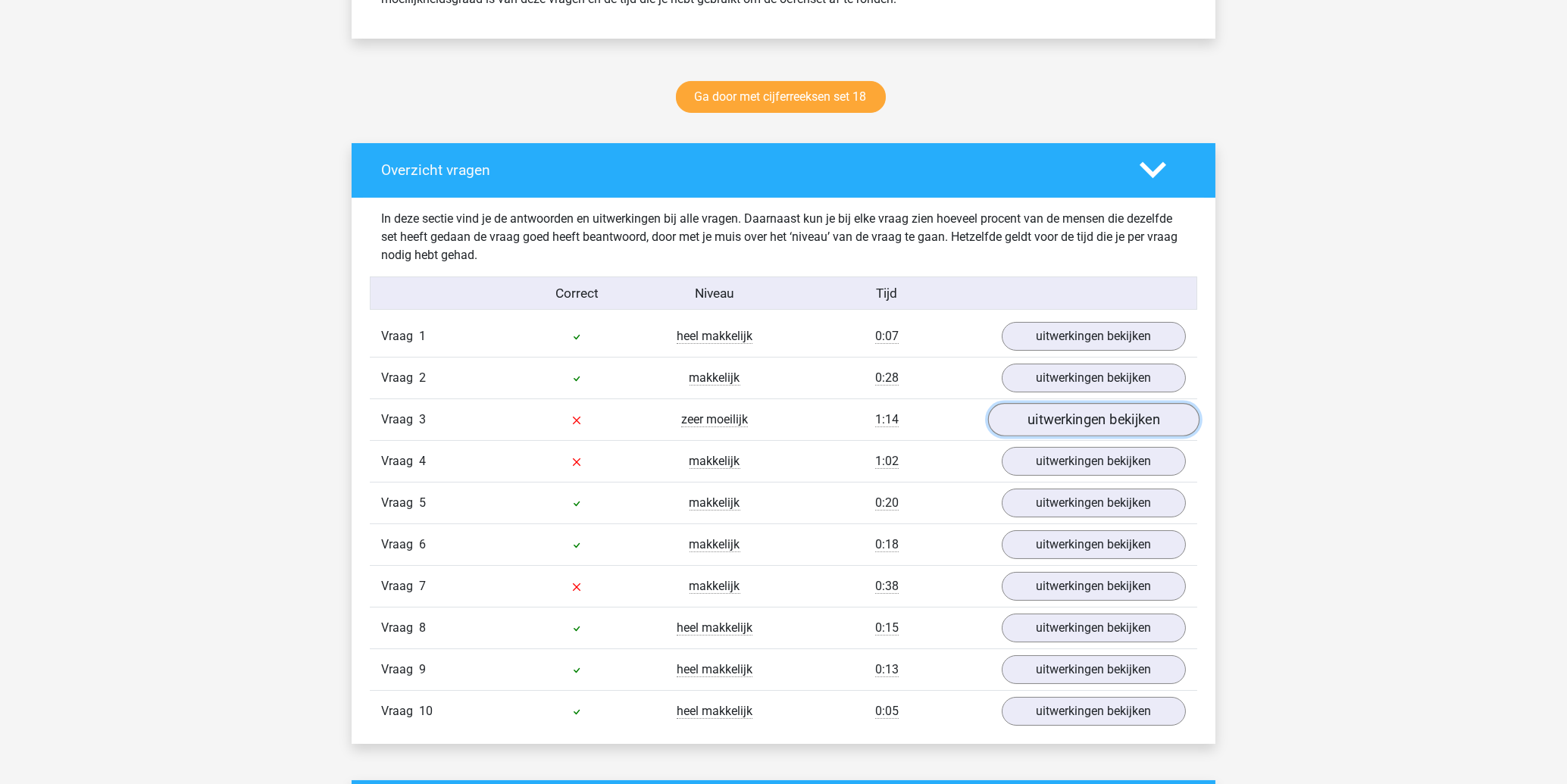
click at [1054, 406] on link "uitwerkingen bekijken" at bounding box center [1094, 420] width 211 height 34
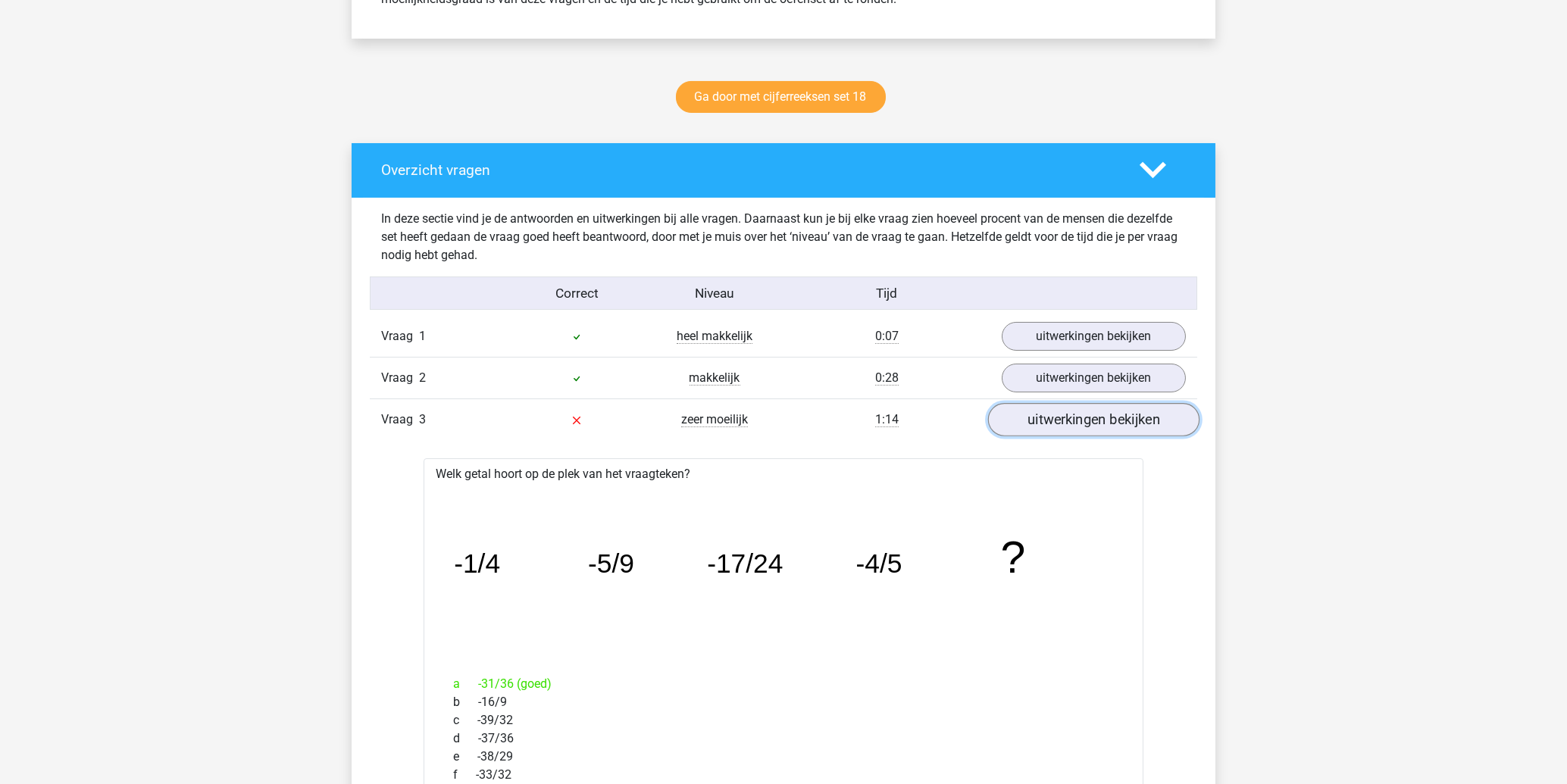
click at [1054, 406] on link "uitwerkingen bekijken" at bounding box center [1094, 420] width 211 height 34
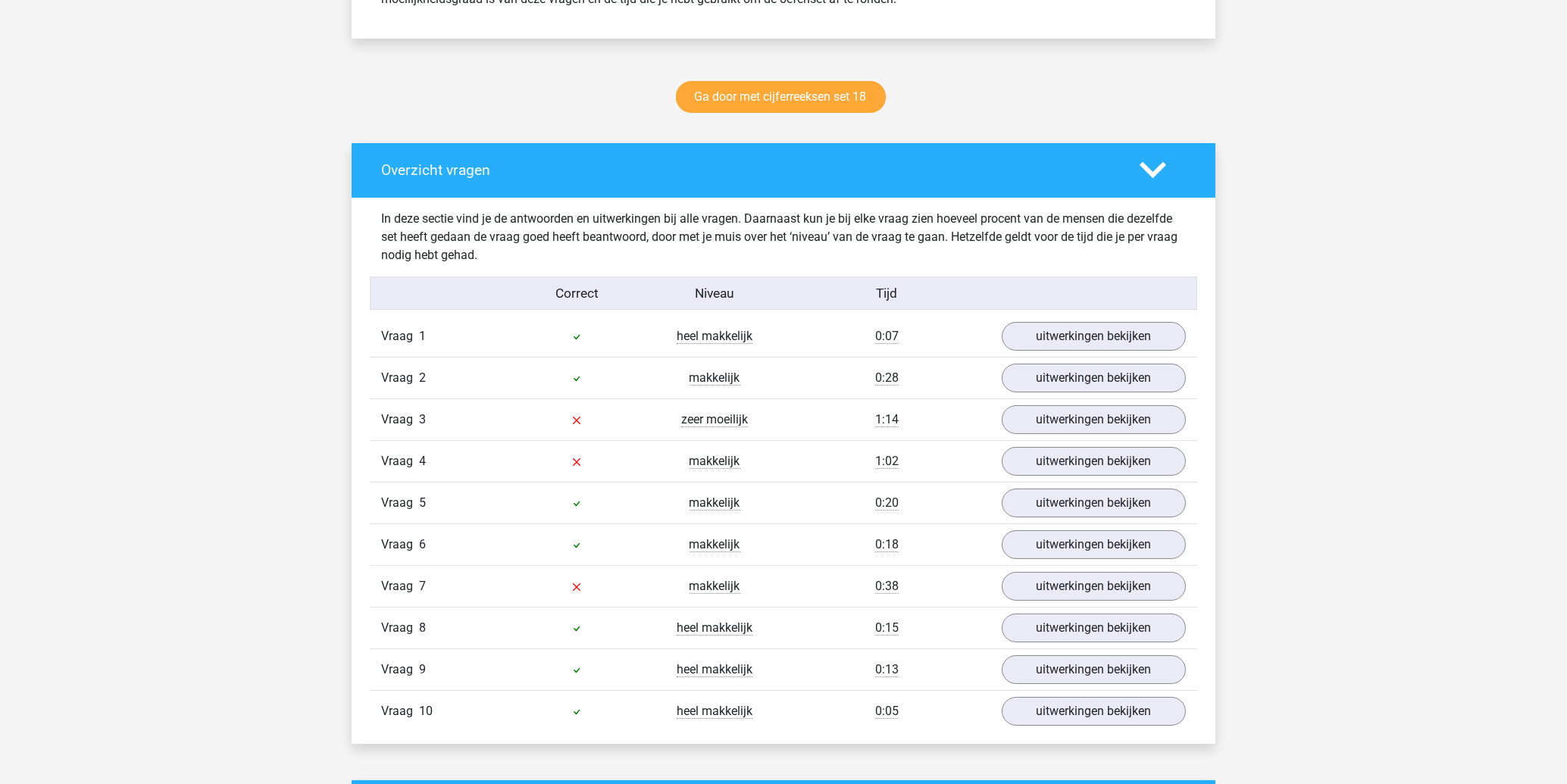
click at [1049, 695] on div "Vraag 10 heel makkelijk 0:05 uitwerkingen bekijken" at bounding box center [784, 711] width 828 height 42
click at [1051, 707] on link "uitwerkingen bekijken" at bounding box center [1094, 711] width 211 height 34
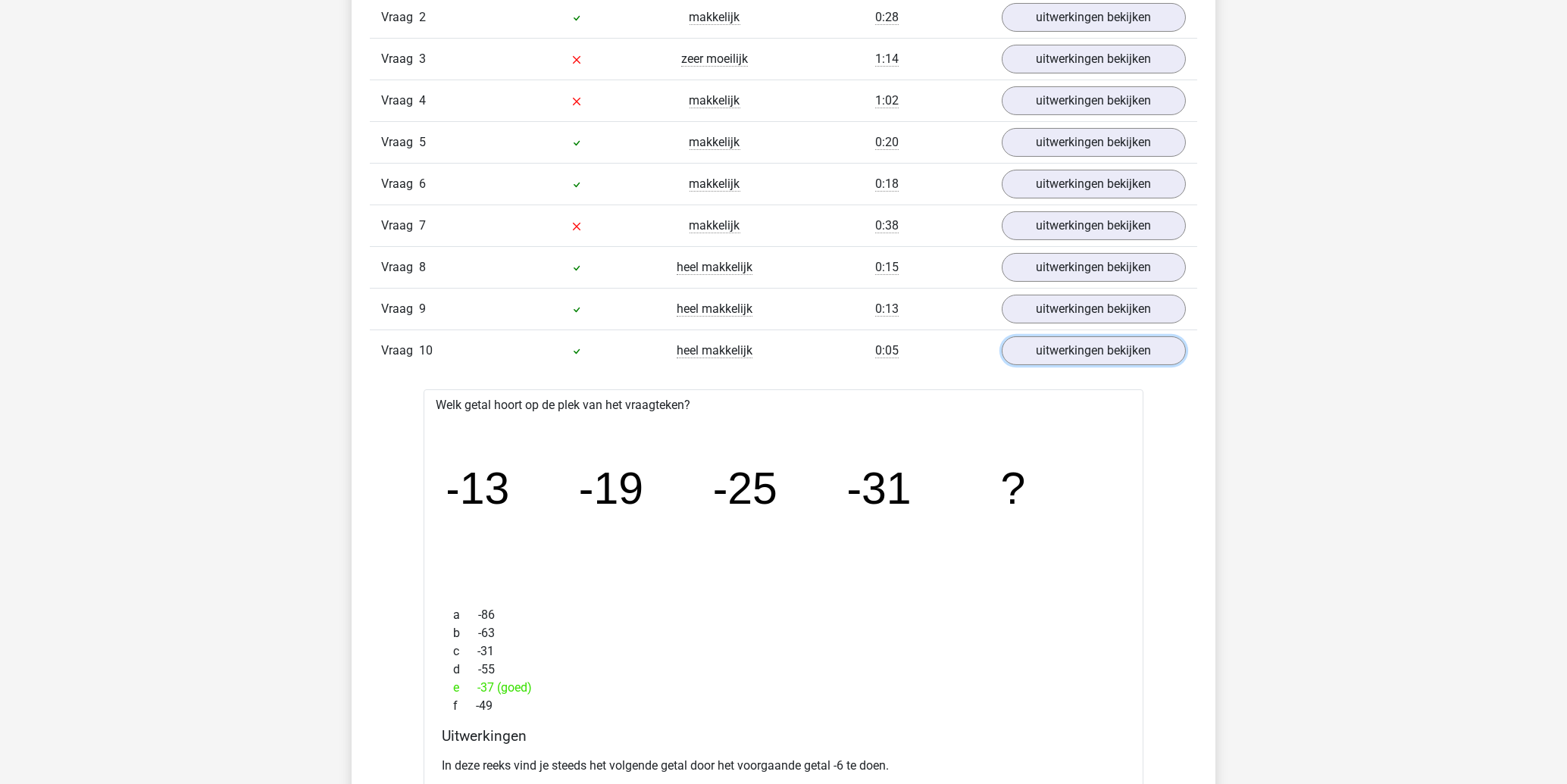
scroll to position [1136, 0]
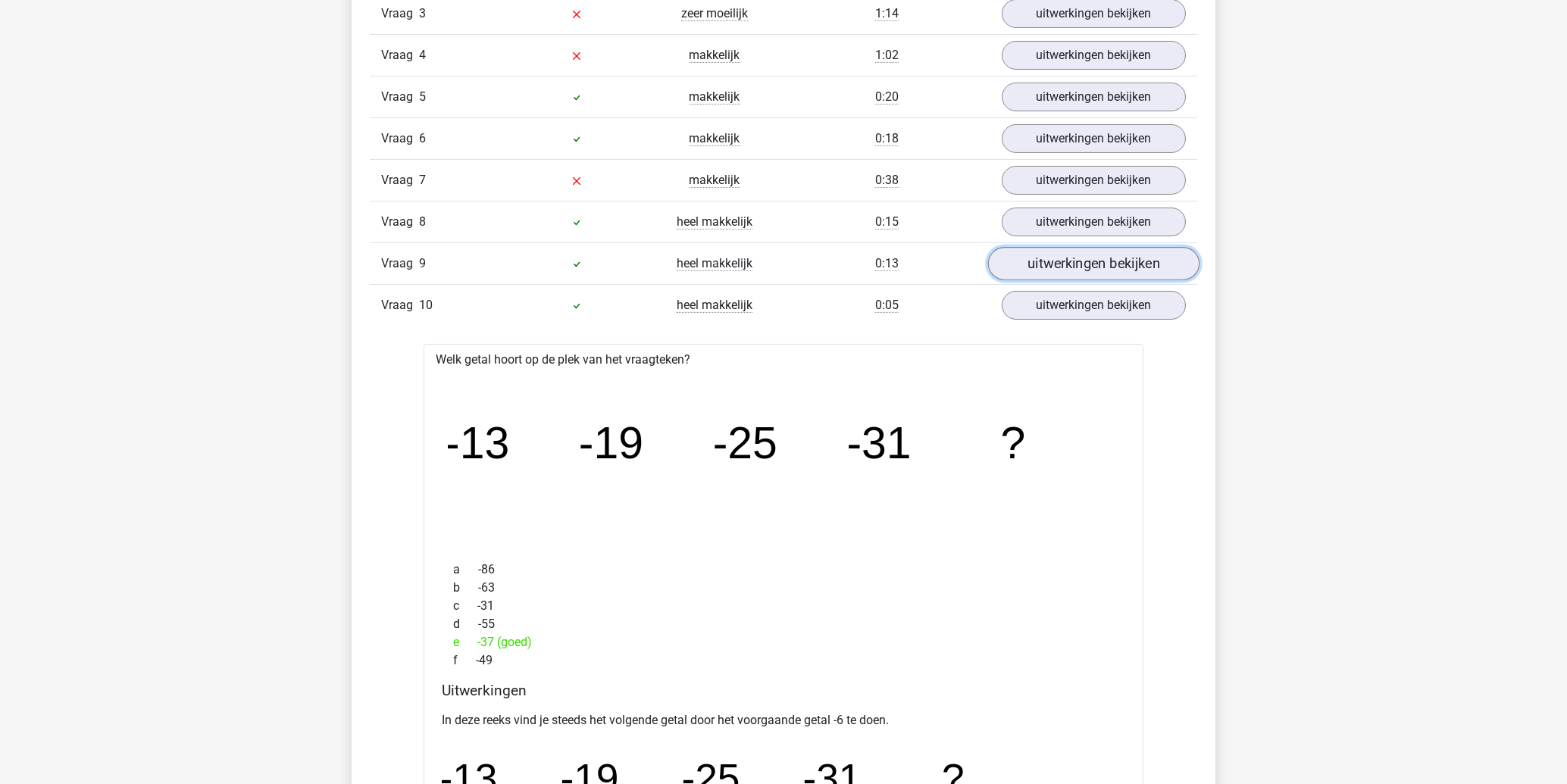
click at [1072, 269] on link "uitwerkingen bekijken" at bounding box center [1094, 263] width 211 height 34
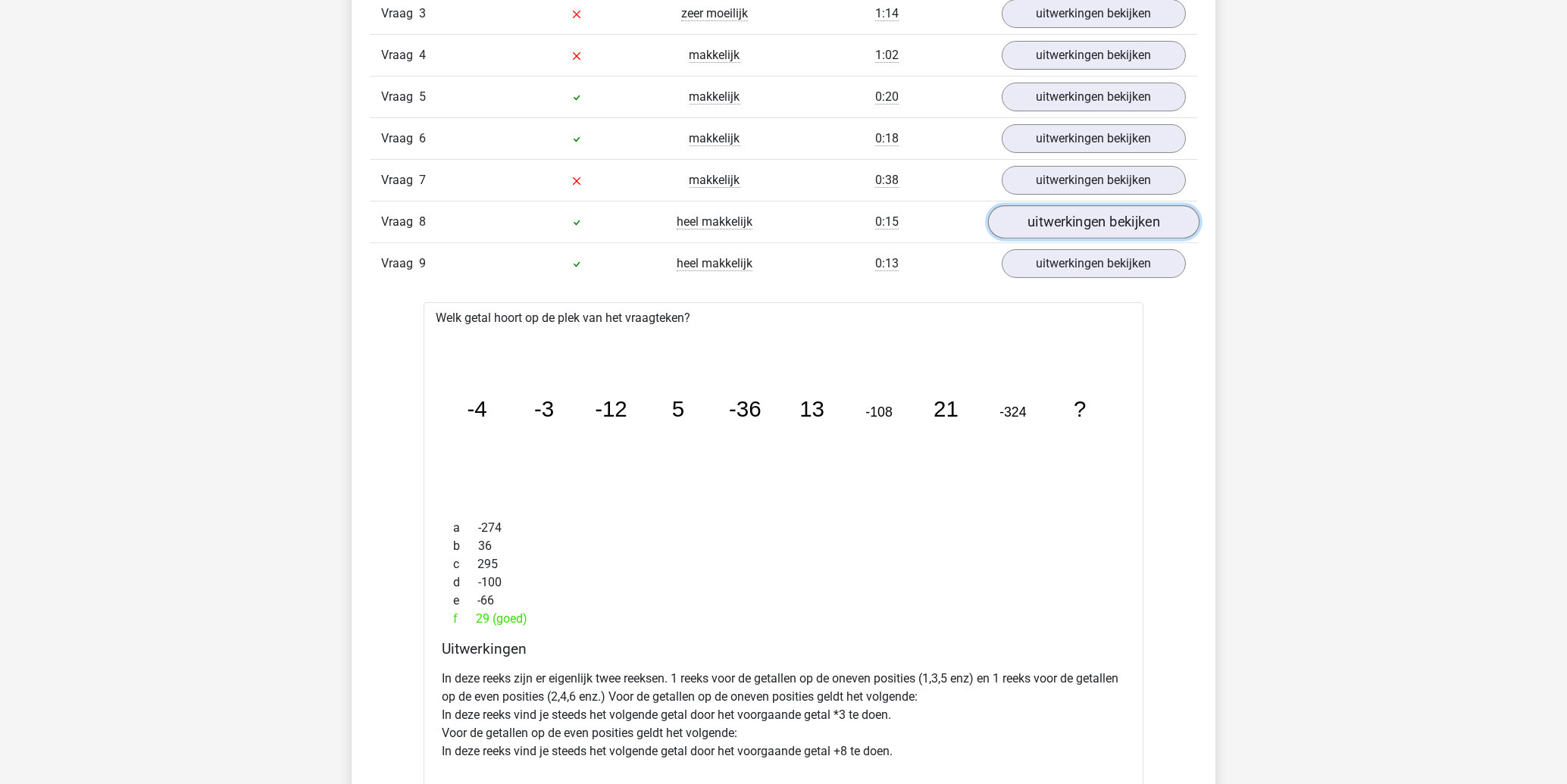
click at [1074, 231] on link "uitwerkingen bekijken" at bounding box center [1094, 221] width 211 height 34
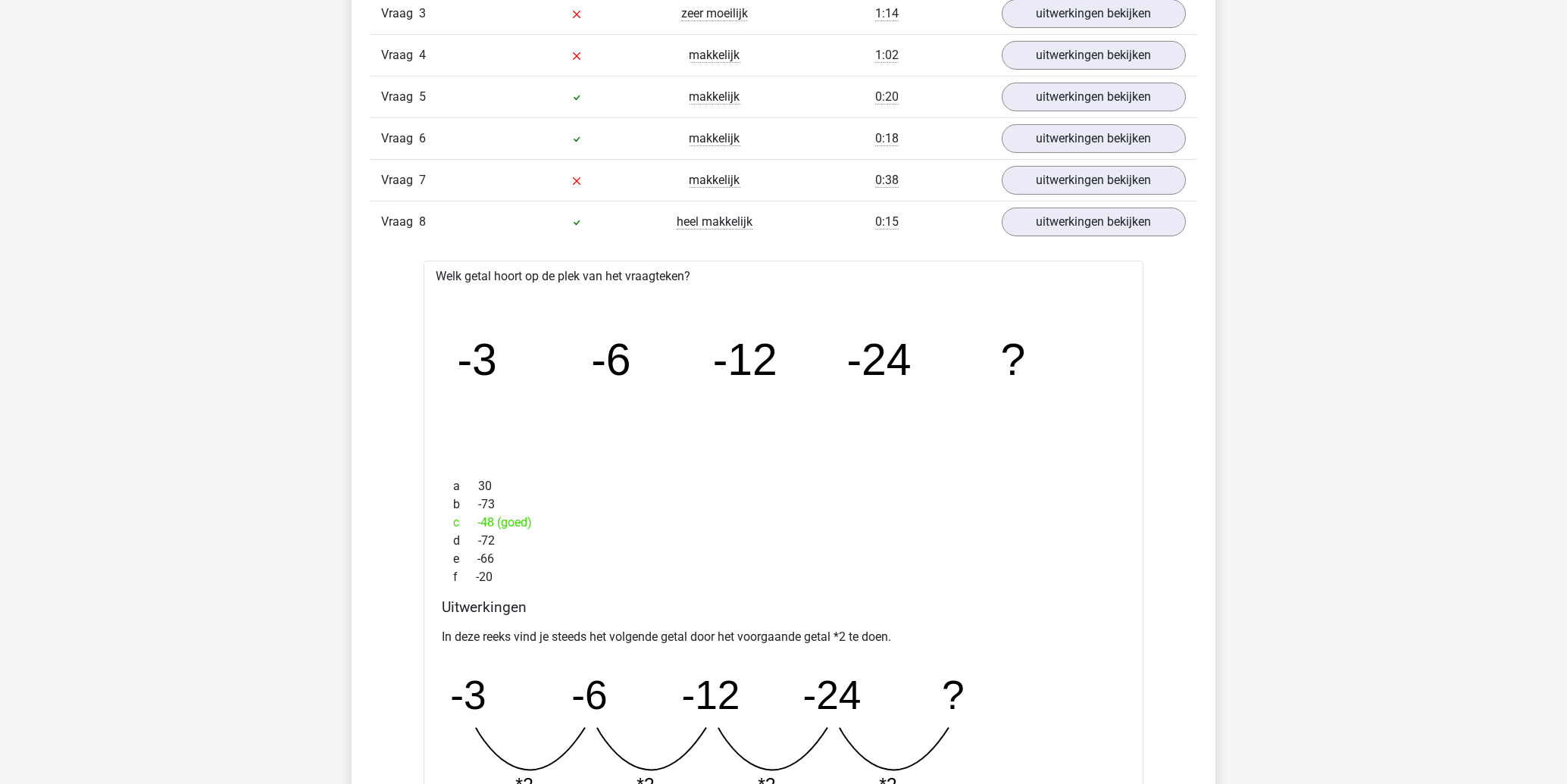
click at [1080, 198] on div "Vraag 7 makkelijk 0:38 uitwerkingen bekijken" at bounding box center [784, 179] width 828 height 42
click at [1080, 189] on link "uitwerkingen bekijken" at bounding box center [1094, 179] width 211 height 34
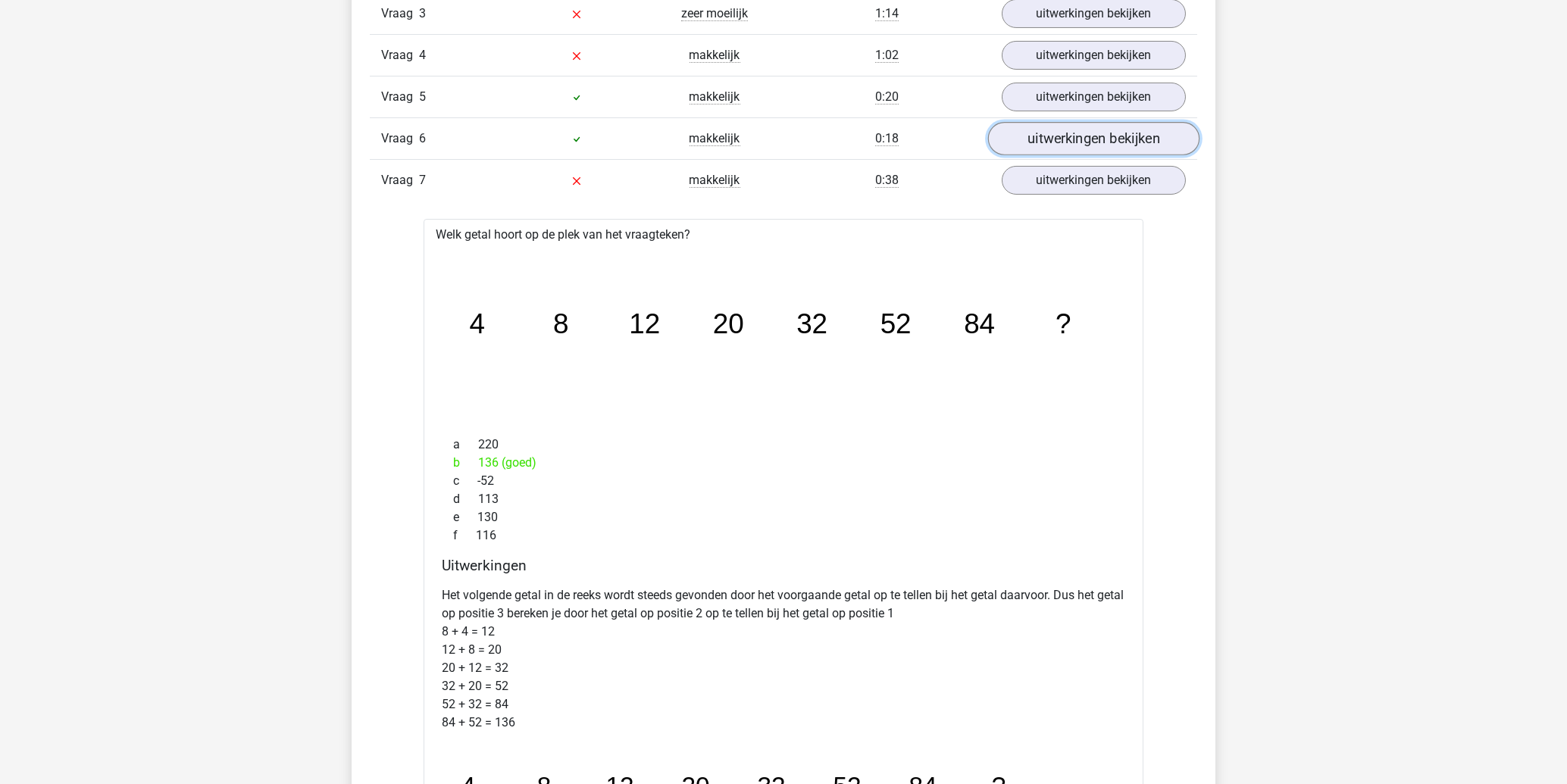
click at [1085, 147] on link "uitwerkingen bekijken" at bounding box center [1094, 139] width 211 height 34
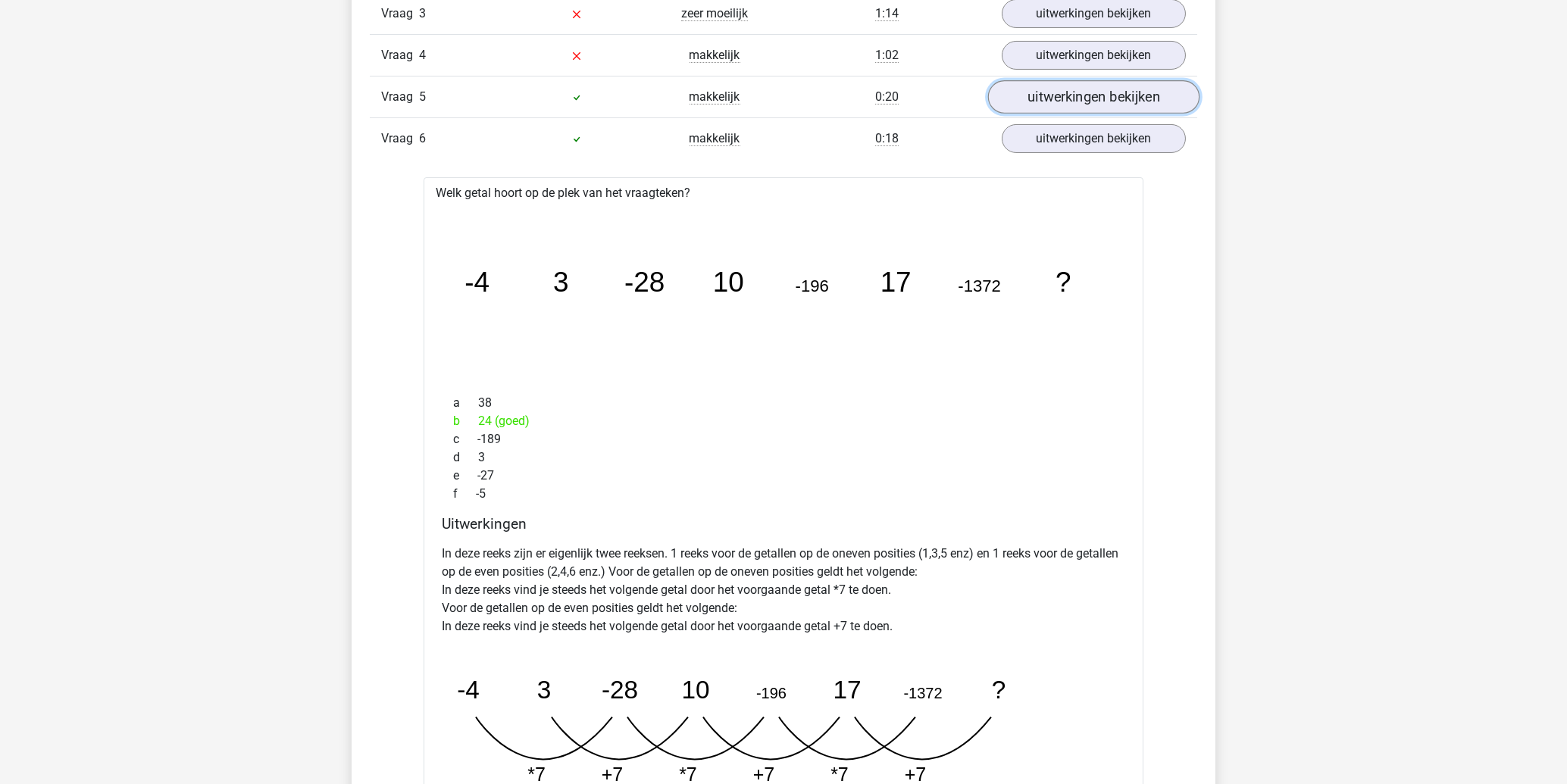
click at [1090, 100] on link "uitwerkingen bekijken" at bounding box center [1094, 97] width 211 height 34
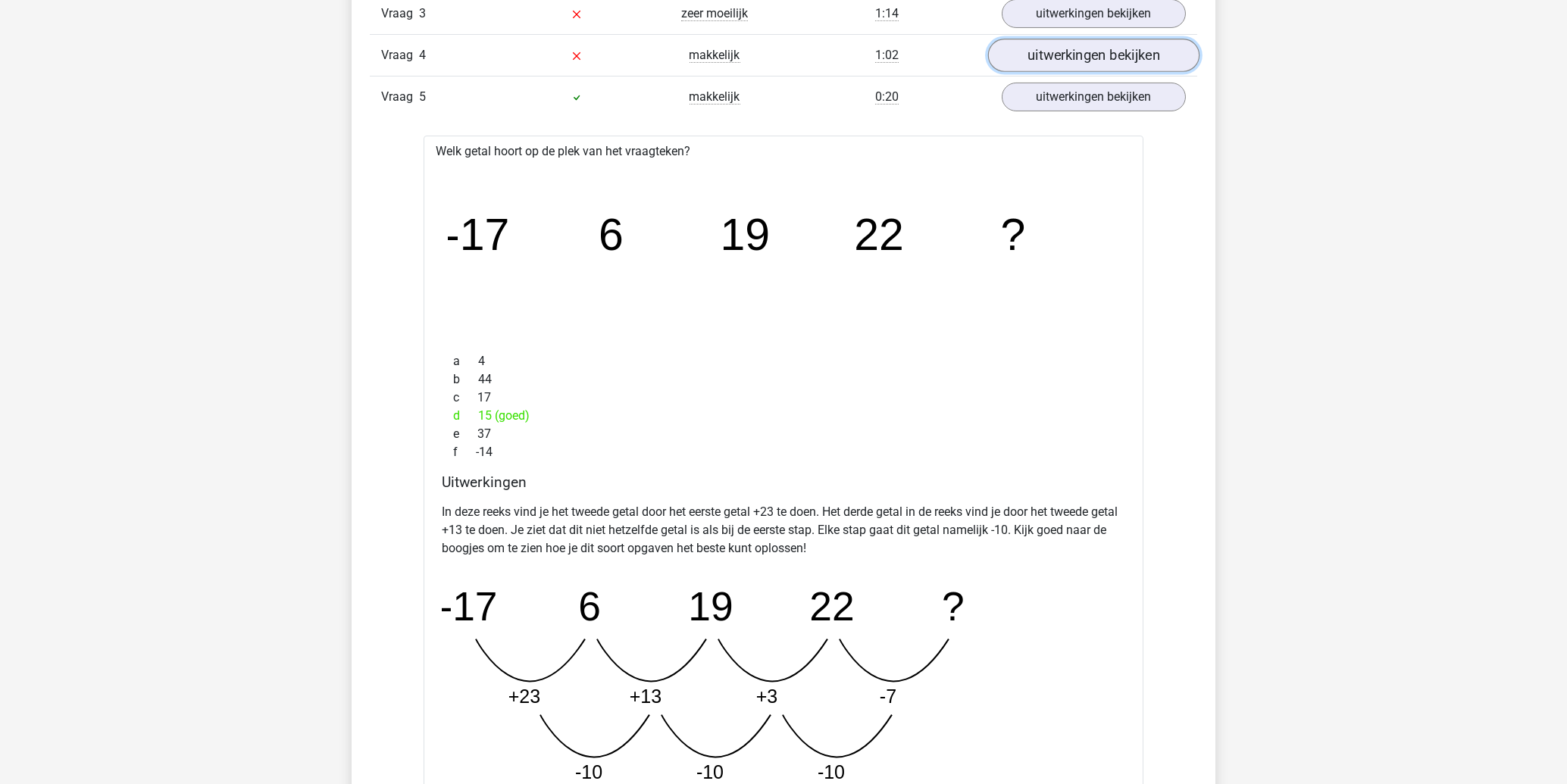
click at [1079, 50] on link "uitwerkingen bekijken" at bounding box center [1094, 55] width 211 height 34
